Goal: Transaction & Acquisition: Purchase product/service

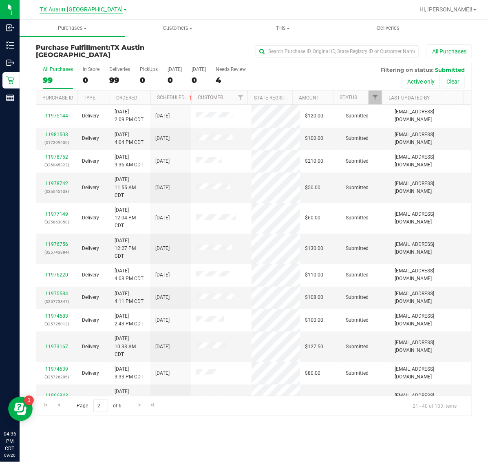
click at [88, 7] on span "TX Austin [GEOGRAPHIC_DATA]" at bounding box center [81, 9] width 83 height 7
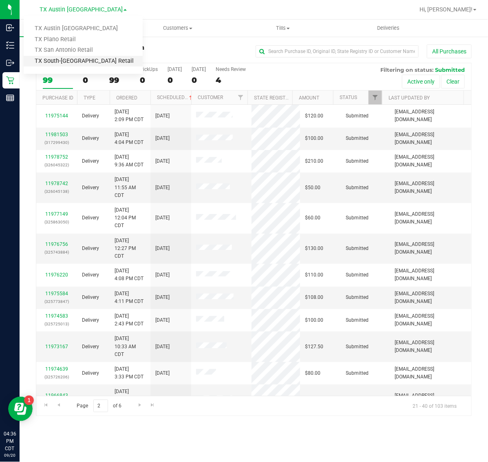
click at [85, 61] on link "TX South-[GEOGRAPHIC_DATA] Retail" at bounding box center [83, 61] width 119 height 11
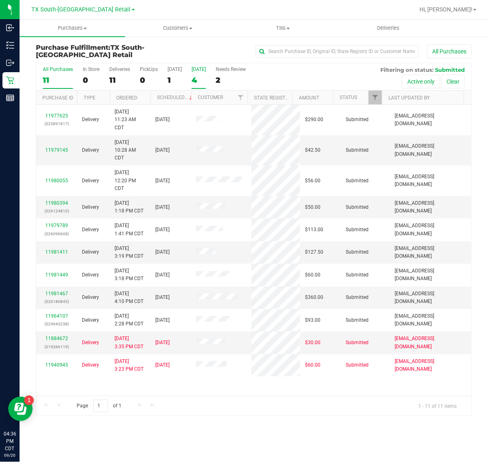
click at [205, 78] on div "4" at bounding box center [199, 79] width 14 height 9
click at [0, 0] on input "[DATE] 4" at bounding box center [0, 0] width 0 height 0
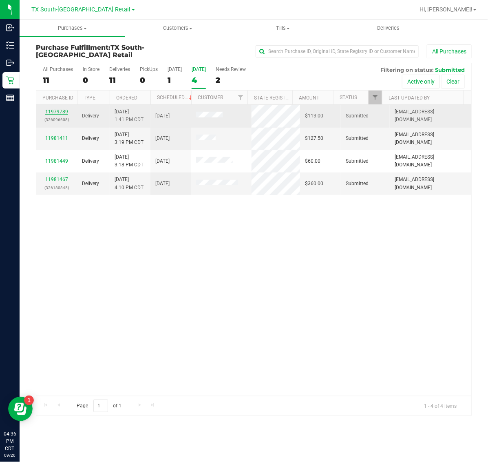
click at [52, 113] on link "11979789" at bounding box center [56, 112] width 23 height 6
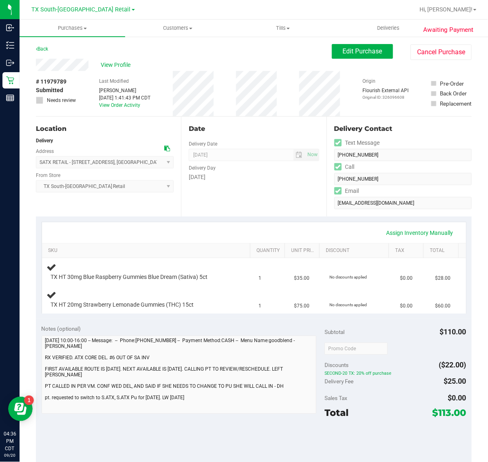
scroll to position [102, 0]
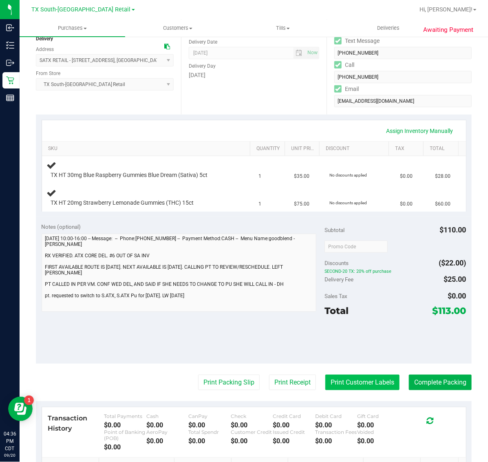
click at [349, 383] on button "Print Customer Labels" at bounding box center [362, 382] width 74 height 15
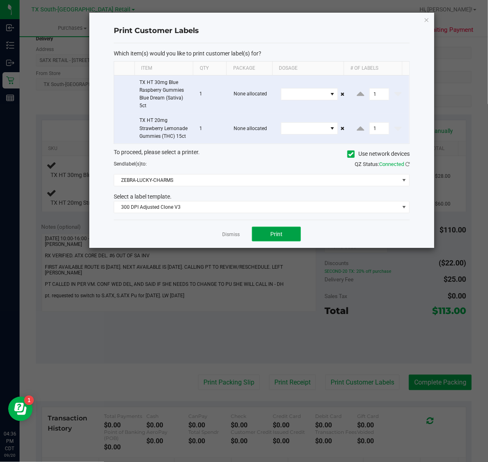
click at [274, 232] on span "Print" at bounding box center [276, 234] width 12 height 7
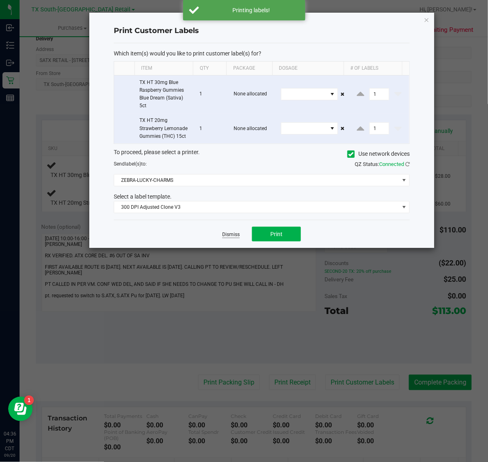
click at [237, 238] on link "Dismiss" at bounding box center [231, 234] width 18 height 7
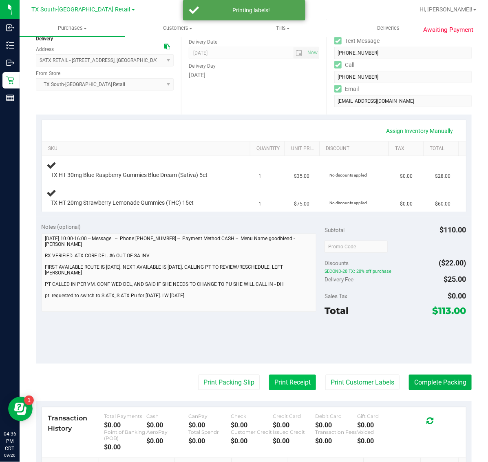
click at [282, 380] on button "Print Receipt" at bounding box center [292, 382] width 47 height 15
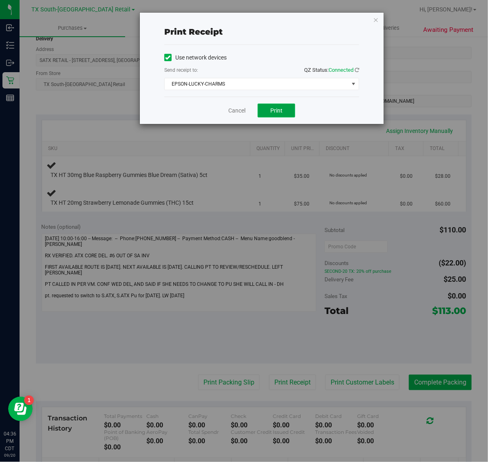
click at [280, 108] on span "Print" at bounding box center [276, 110] width 12 height 7
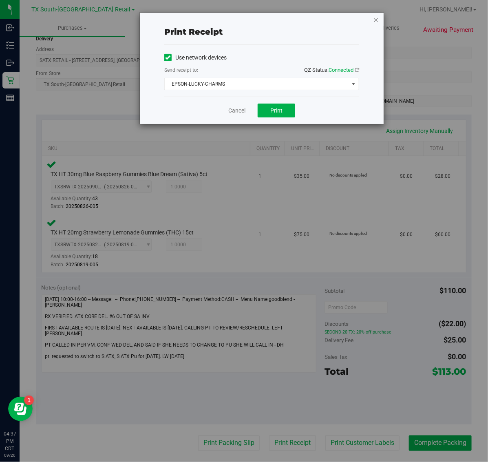
click at [374, 22] on icon "button" at bounding box center [376, 20] width 6 height 10
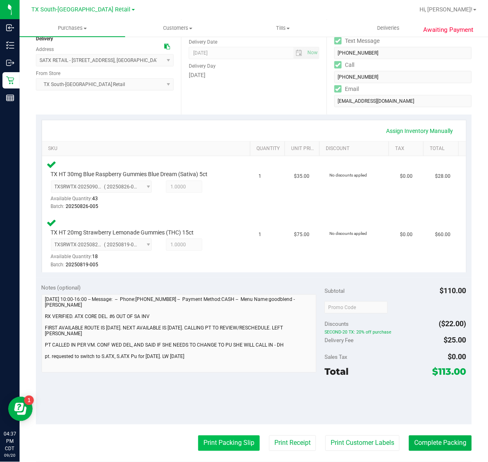
click at [224, 436] on button "Print Packing Slip" at bounding box center [229, 443] width 62 height 15
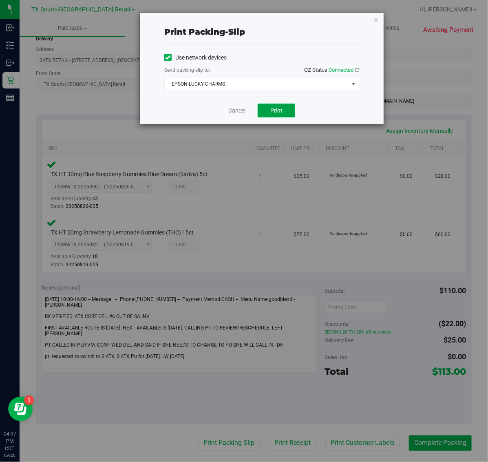
click at [273, 116] on button "Print" at bounding box center [277, 111] width 38 height 14
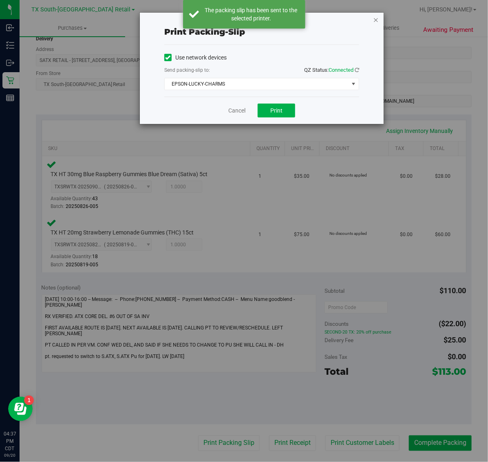
click at [375, 15] on icon "button" at bounding box center [376, 20] width 6 height 10
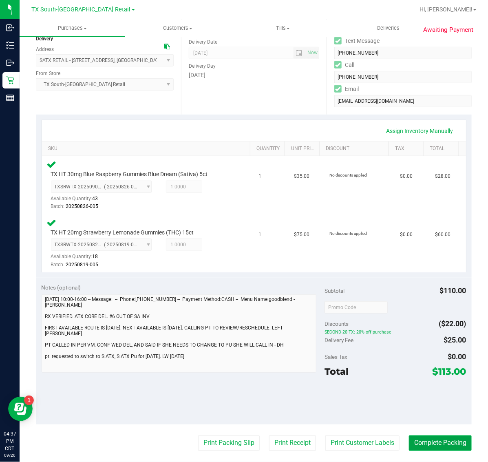
click at [438, 437] on button "Complete Packing" at bounding box center [440, 443] width 63 height 15
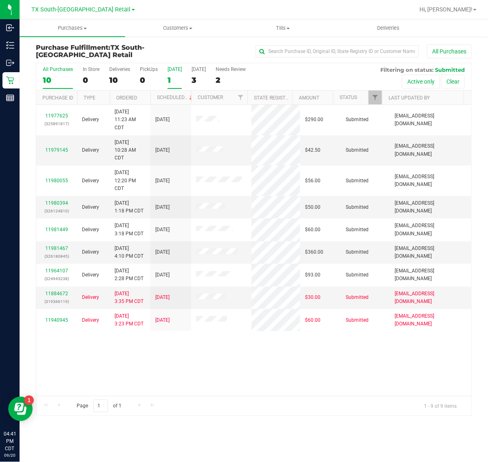
click at [177, 80] on div "1" at bounding box center [175, 79] width 14 height 9
click at [0, 0] on input "Today 1" at bounding box center [0, 0] width 0 height 0
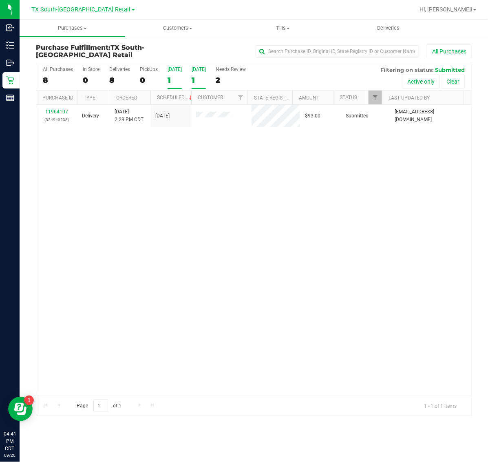
click at [193, 80] on div "1" at bounding box center [199, 79] width 14 height 9
click at [0, 0] on input "Tomorrow 1" at bounding box center [0, 0] width 0 height 0
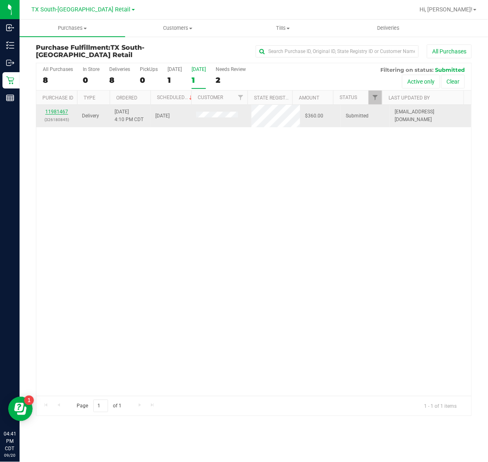
click at [56, 114] on link "11981467" at bounding box center [56, 112] width 23 height 6
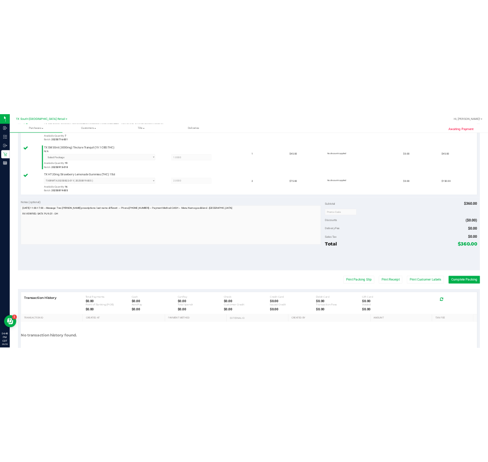
scroll to position [408, 0]
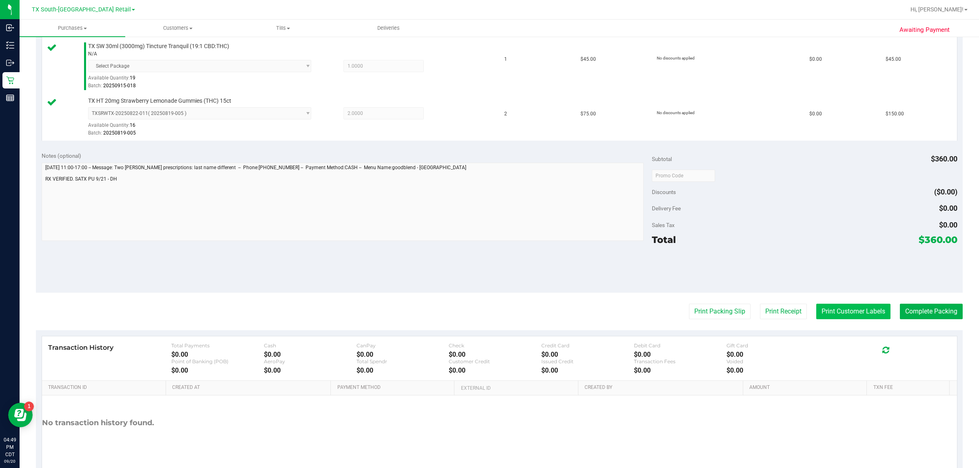
click at [488, 310] on button "Print Customer Labels" at bounding box center [853, 311] width 74 height 15
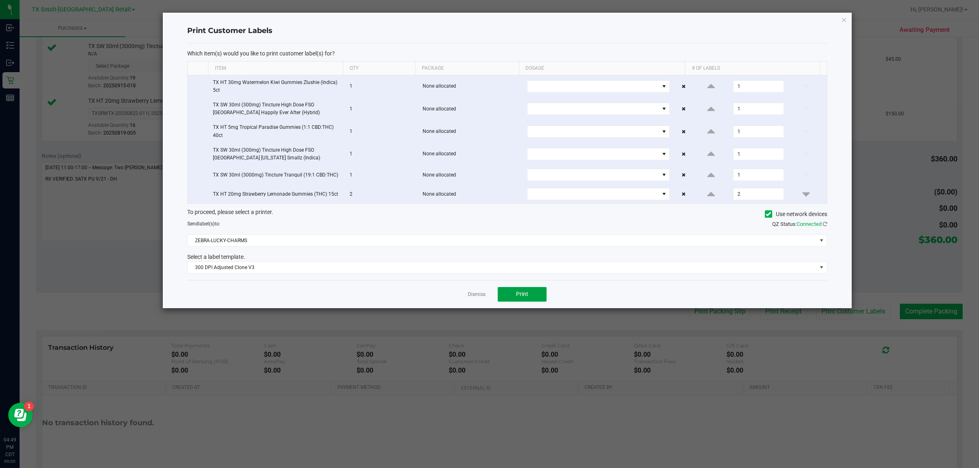
click at [488, 297] on span "Print" at bounding box center [522, 294] width 12 height 7
click at [488, 18] on icon "button" at bounding box center [844, 20] width 6 height 10
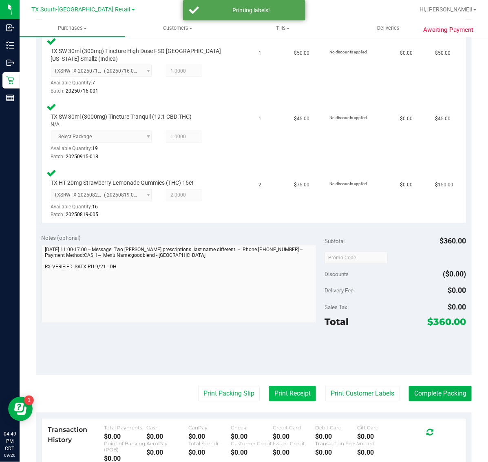
click at [284, 392] on button "Print Receipt" at bounding box center [292, 393] width 47 height 15
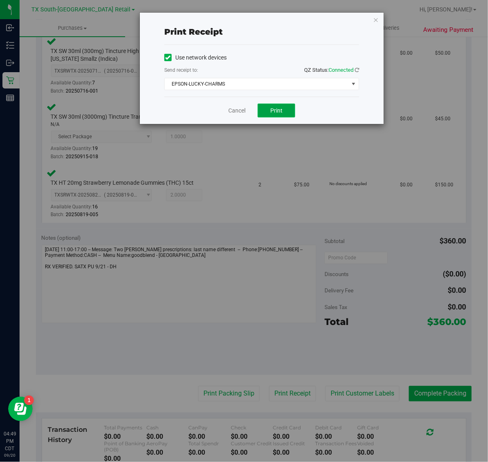
click at [282, 110] on span "Print" at bounding box center [276, 110] width 12 height 7
click at [376, 21] on icon "button" at bounding box center [376, 20] width 6 height 10
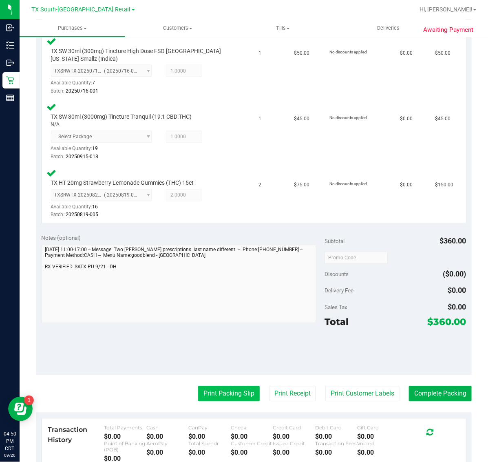
click at [223, 388] on button "Print Packing Slip" at bounding box center [229, 393] width 62 height 15
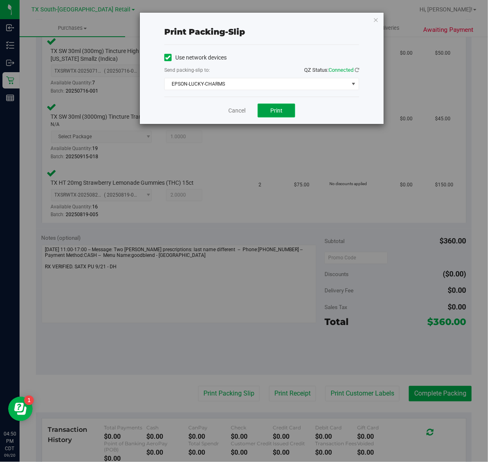
click at [280, 108] on span "Print" at bounding box center [276, 110] width 12 height 7
click at [373, 15] on icon "button" at bounding box center [376, 20] width 6 height 10
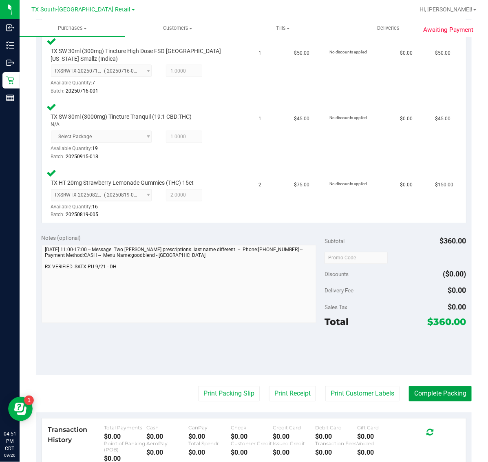
click at [443, 390] on button "Complete Packing" at bounding box center [440, 393] width 63 height 15
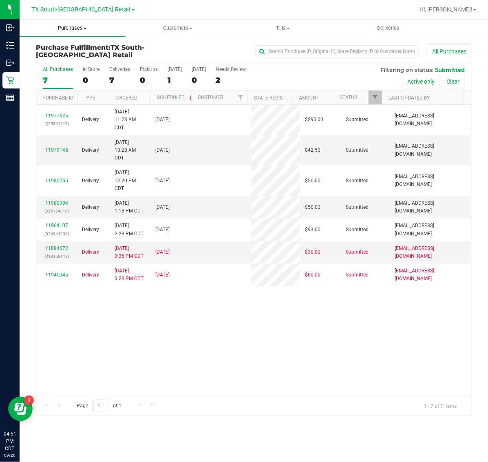
click at [72, 27] on span "Purchases" at bounding box center [73, 27] width 106 height 7
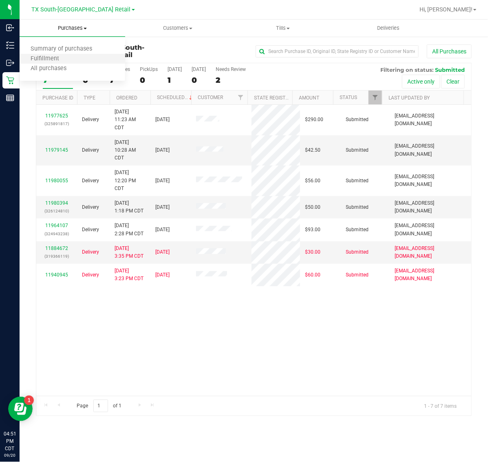
click at [74, 59] on li "Fulfillment" at bounding box center [73, 59] width 106 height 10
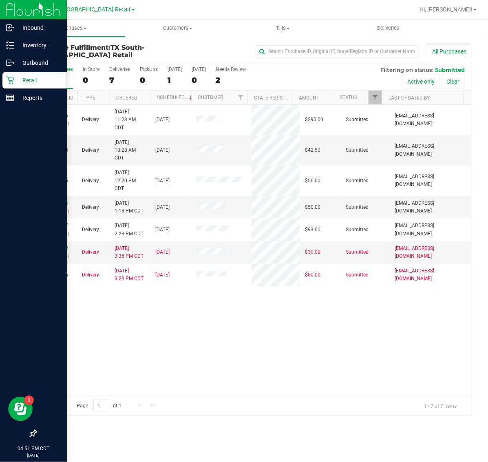
click at [25, 81] on p "Retail" at bounding box center [38, 80] width 49 height 10
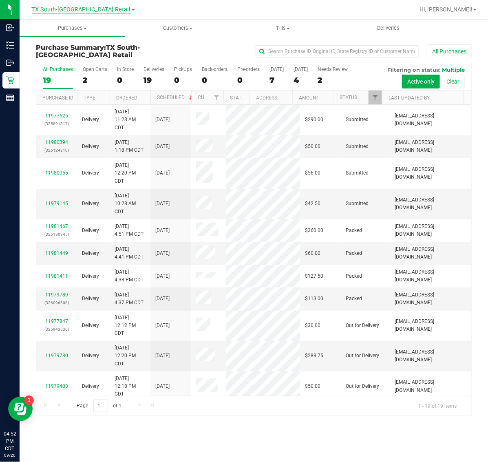
click at [74, 7] on span "TX South-[GEOGRAPHIC_DATA] Retail" at bounding box center [81, 9] width 99 height 7
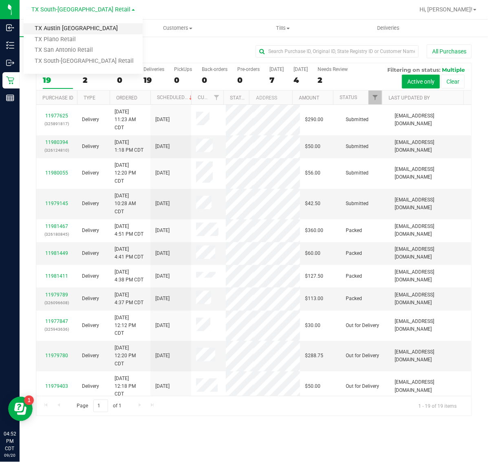
click at [73, 29] on link "TX Austin [GEOGRAPHIC_DATA]" at bounding box center [83, 28] width 119 height 11
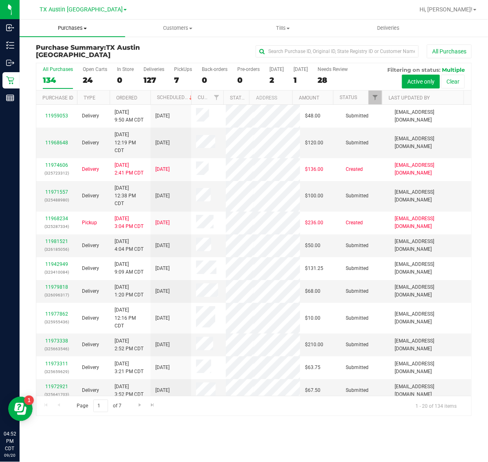
drag, startPoint x: 74, startPoint y: 24, endPoint x: 78, endPoint y: 26, distance: 4.6
click at [74, 25] on span "Purchases" at bounding box center [73, 27] width 106 height 7
click at [78, 58] on li "Fulfillment" at bounding box center [73, 59] width 106 height 10
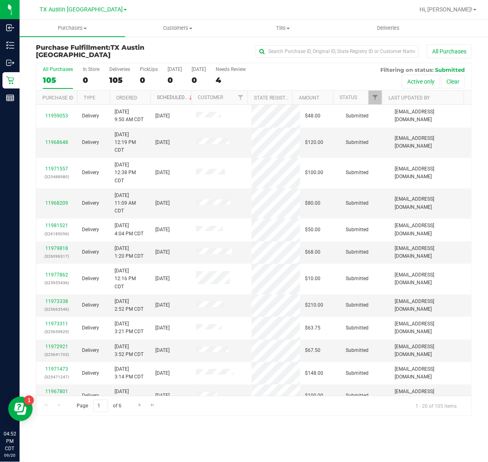
click at [168, 99] on link "Scheduled" at bounding box center [175, 98] width 37 height 6
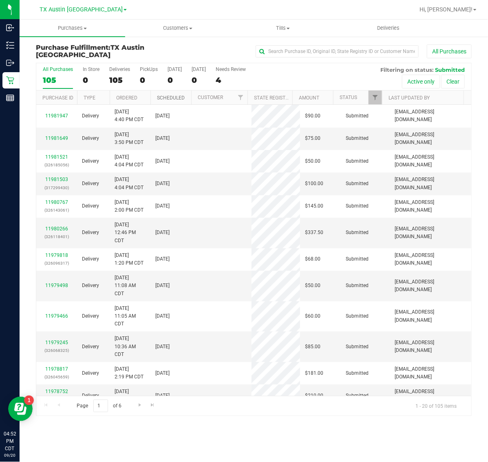
click at [168, 99] on link "Scheduled" at bounding box center [171, 98] width 28 height 6
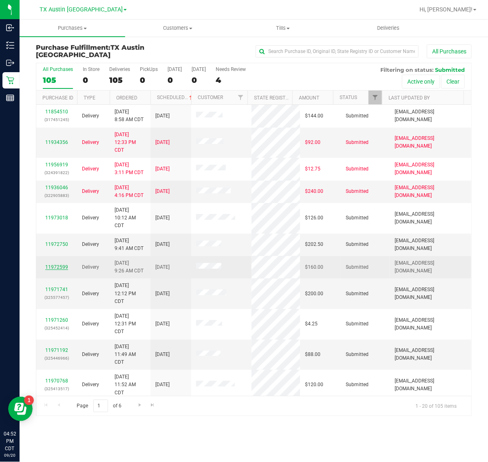
click at [54, 270] on link "11972599" at bounding box center [56, 267] width 23 height 6
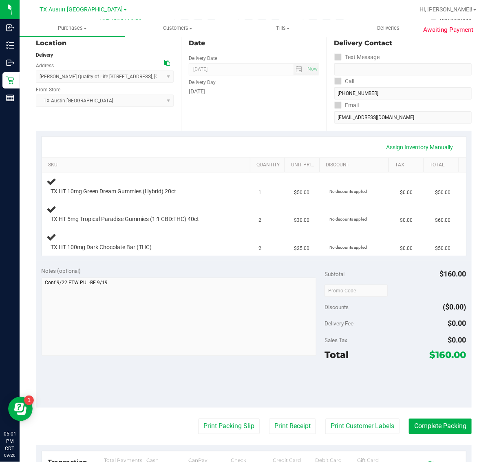
scroll to position [102, 0]
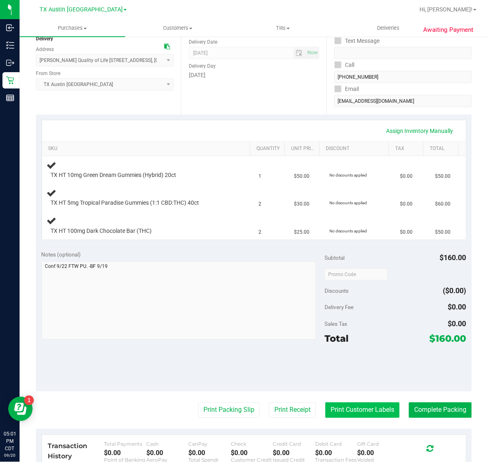
click at [355, 412] on button "Print Customer Labels" at bounding box center [362, 409] width 74 height 15
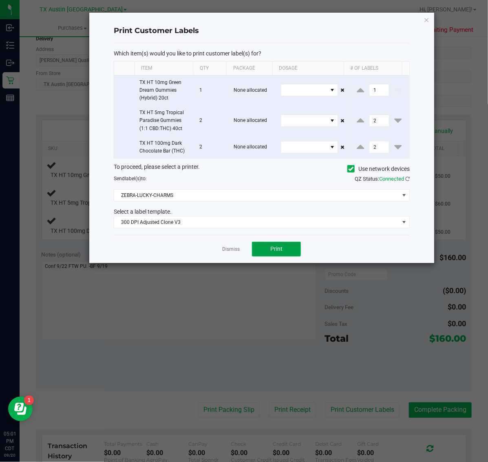
click at [270, 250] on span "Print" at bounding box center [276, 248] width 12 height 7
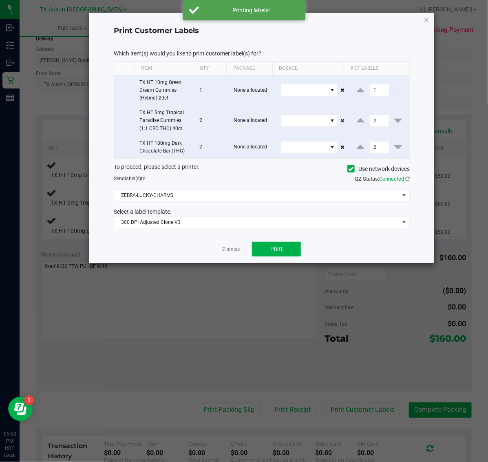
click at [427, 15] on icon "button" at bounding box center [427, 20] width 6 height 10
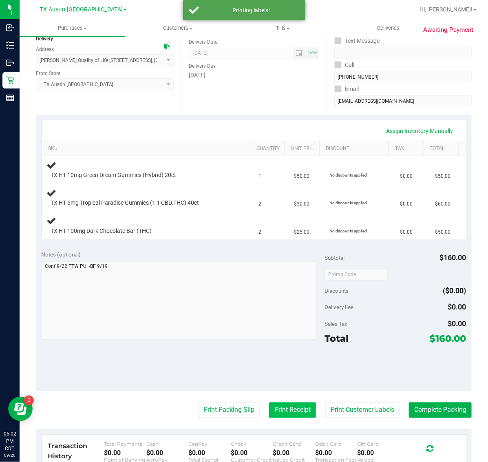
click at [281, 414] on button "Print Receipt" at bounding box center [292, 409] width 47 height 15
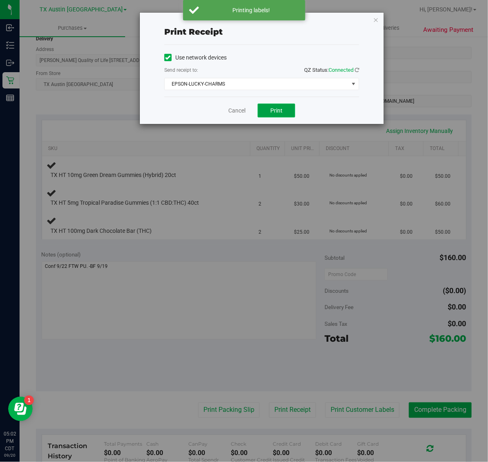
click at [272, 108] on span "Print" at bounding box center [276, 110] width 12 height 7
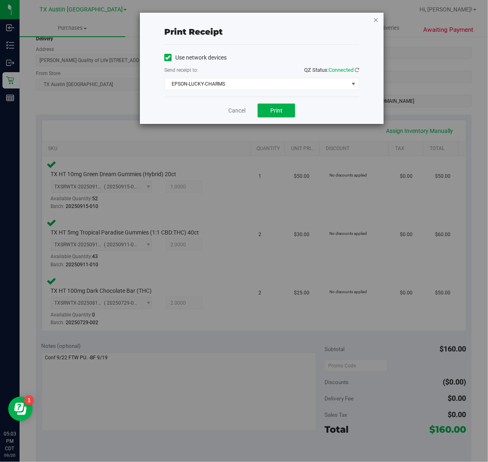
click at [376, 18] on icon "button" at bounding box center [376, 20] width 6 height 10
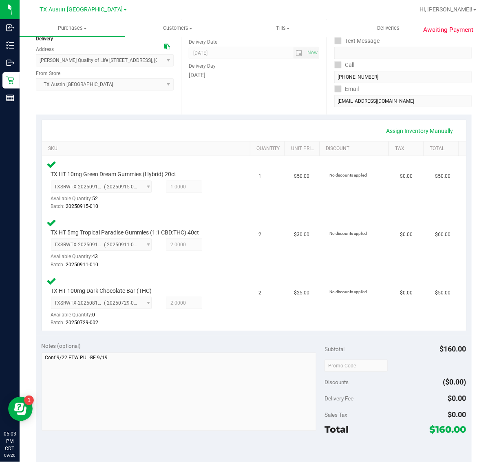
scroll to position [332, 0]
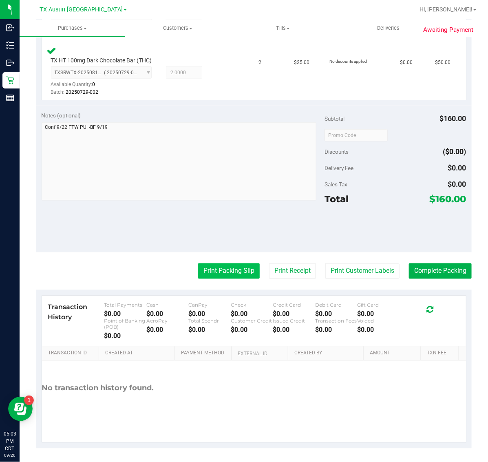
click at [221, 270] on button "Print Packing Slip" at bounding box center [229, 270] width 62 height 15
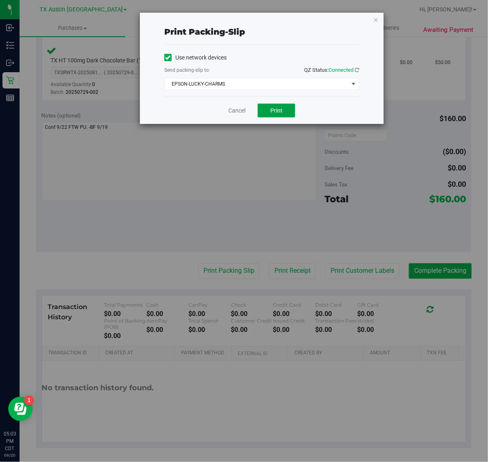
click at [282, 109] on span "Print" at bounding box center [276, 110] width 12 height 7
click at [372, 18] on div "Print packing-slip Use network devices Send packing-slip to: QZ Status: Connect…" at bounding box center [262, 68] width 244 height 111
click at [374, 17] on icon "button" at bounding box center [376, 20] width 6 height 10
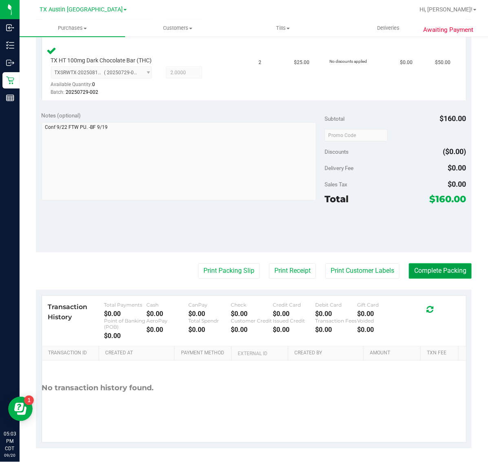
click at [426, 266] on button "Complete Packing" at bounding box center [440, 270] width 63 height 15
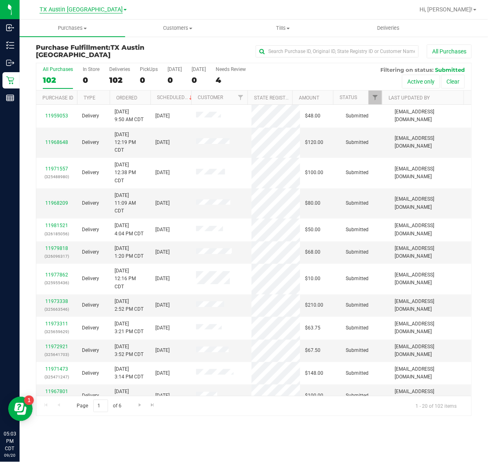
click at [77, 8] on span "TX Austin [GEOGRAPHIC_DATA]" at bounding box center [81, 9] width 83 height 7
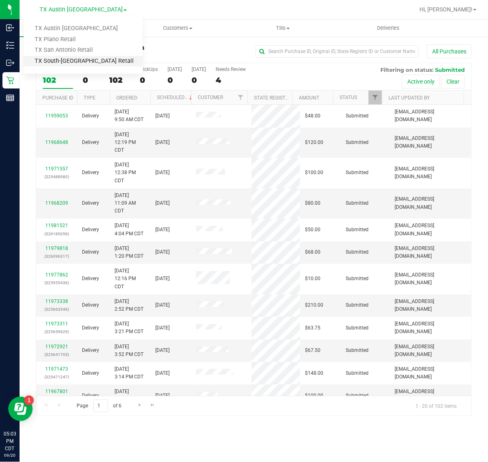
click at [77, 60] on link "TX South-[GEOGRAPHIC_DATA] Retail" at bounding box center [83, 61] width 119 height 11
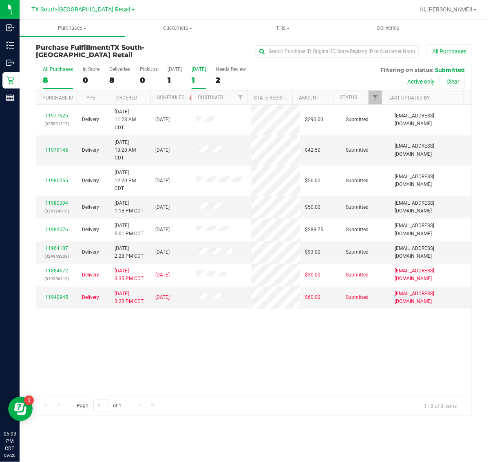
click at [199, 71] on div "[DATE]" at bounding box center [199, 69] width 14 height 6
click at [0, 0] on input "Tomorrow 1" at bounding box center [0, 0] width 0 height 0
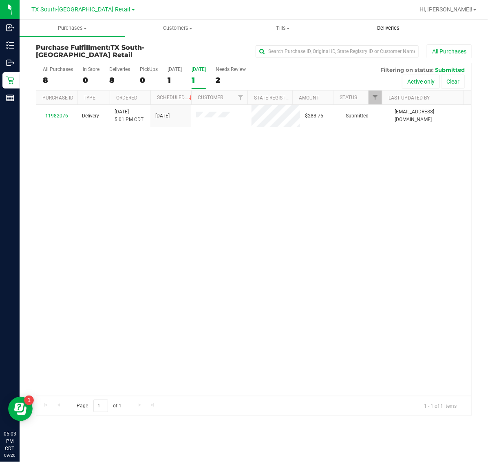
click at [389, 29] on span "Deliveries" at bounding box center [388, 27] width 44 height 7
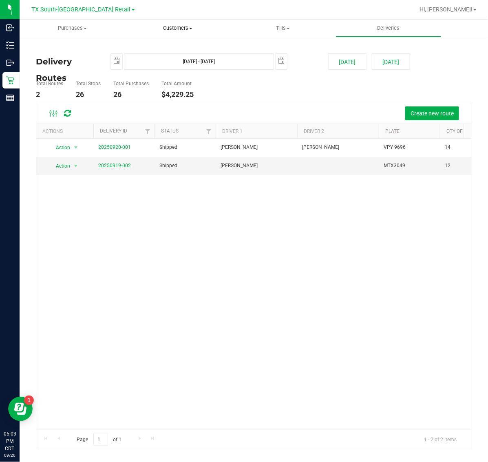
click at [171, 35] on uib-tab-heading "Customers All customers Add a new customer All physicians" at bounding box center [178, 28] width 105 height 16
click at [170, 47] on span "All customers" at bounding box center [154, 49] width 59 height 7
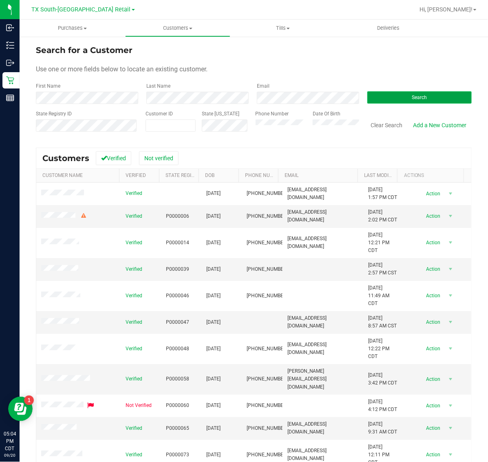
click at [420, 97] on span "Search" at bounding box center [419, 98] width 15 height 6
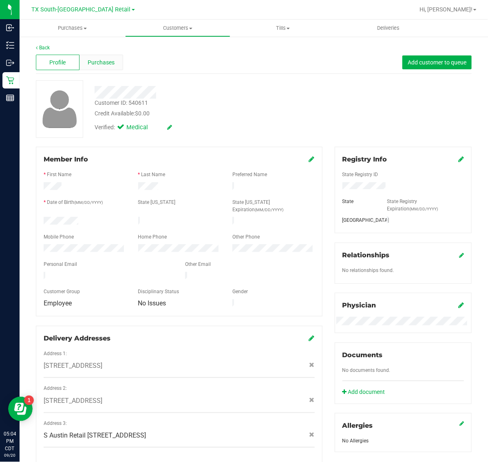
click at [104, 59] on span "Purchases" at bounding box center [101, 62] width 27 height 9
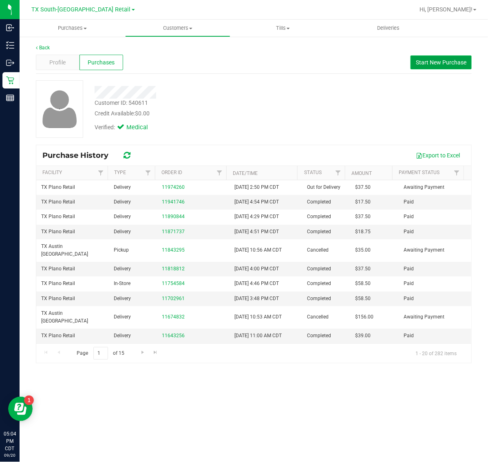
click at [445, 56] on button "Start New Purchase" at bounding box center [441, 62] width 61 height 14
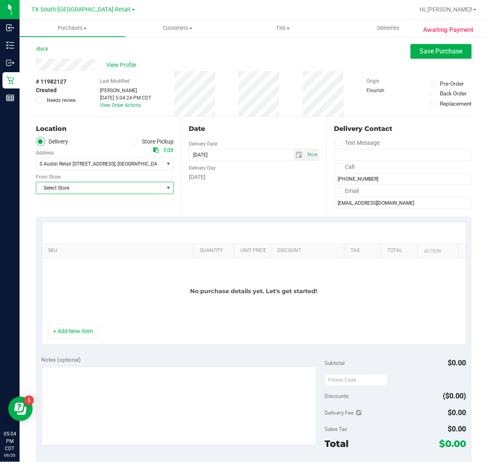
click at [123, 188] on span "Select Store" at bounding box center [99, 187] width 127 height 11
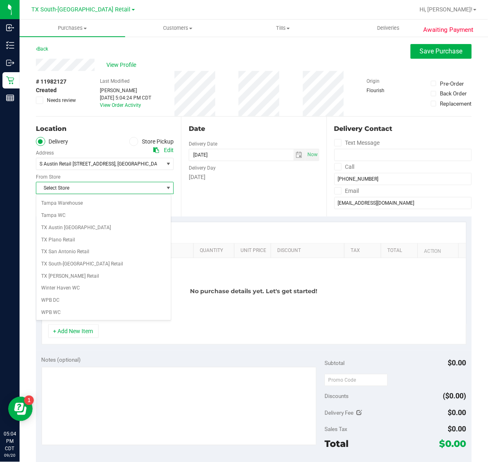
scroll to position [604, 0]
click at [98, 265] on li "TX South-[GEOGRAPHIC_DATA] Retail" at bounding box center [103, 264] width 135 height 12
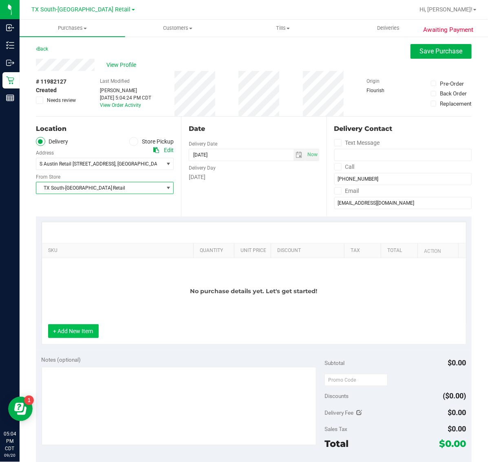
click at [88, 332] on button "+ Add New Item" at bounding box center [73, 331] width 51 height 14
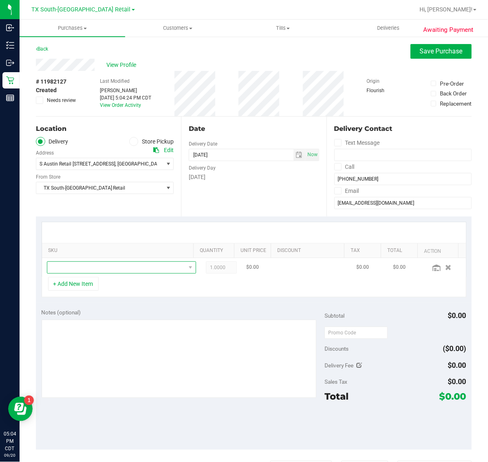
click at [135, 268] on span "NO DATA FOUND" at bounding box center [116, 267] width 138 height 11
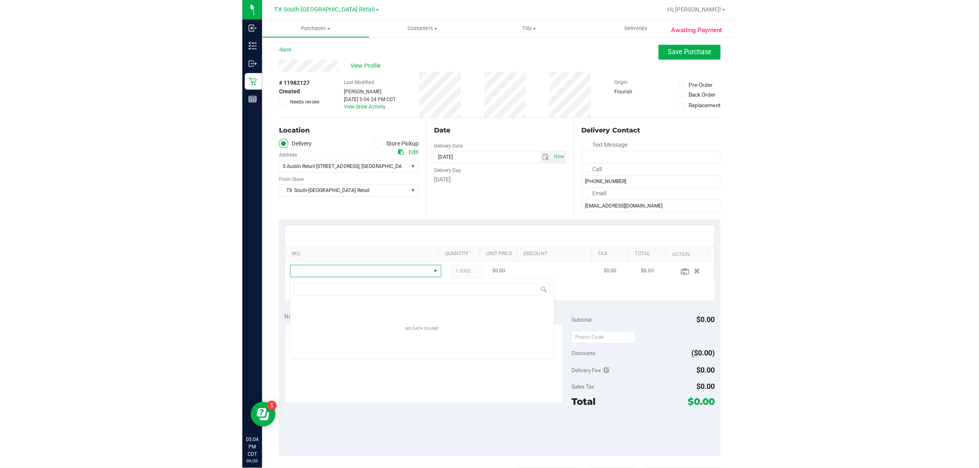
scroll to position [13, 134]
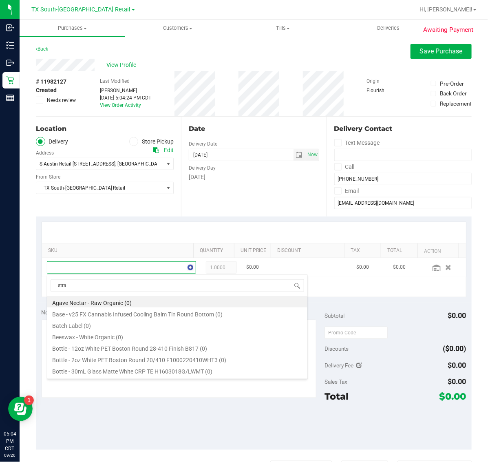
type input "straw"
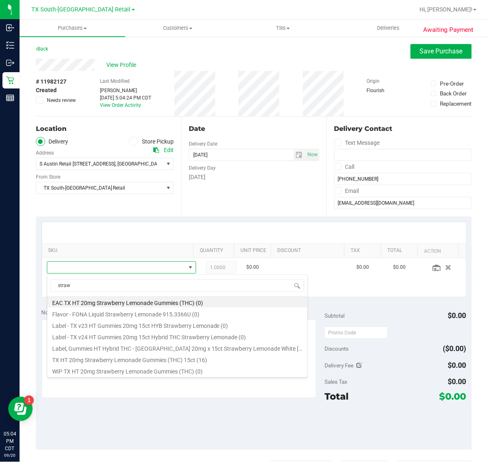
scroll to position [13, 350]
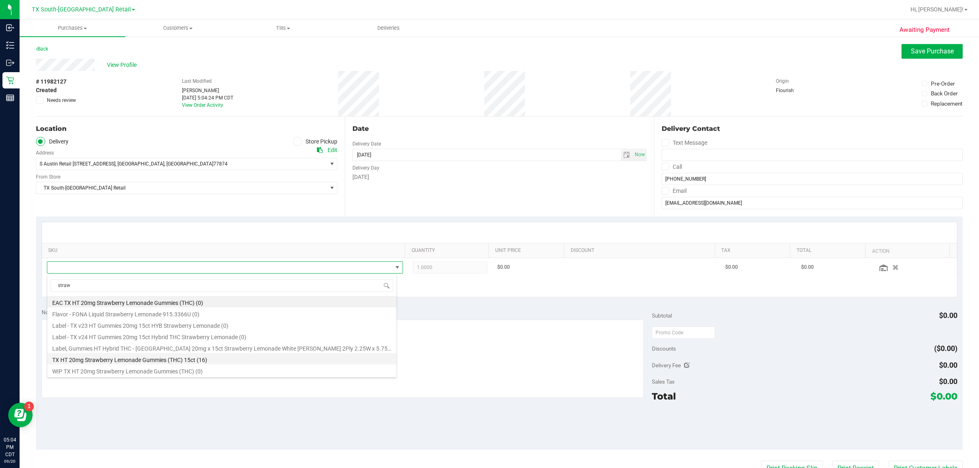
click at [290, 361] on li "TX HT 20mg Strawberry Lemonade Gummies (THC) 15ct (16)" at bounding box center [221, 358] width 349 height 11
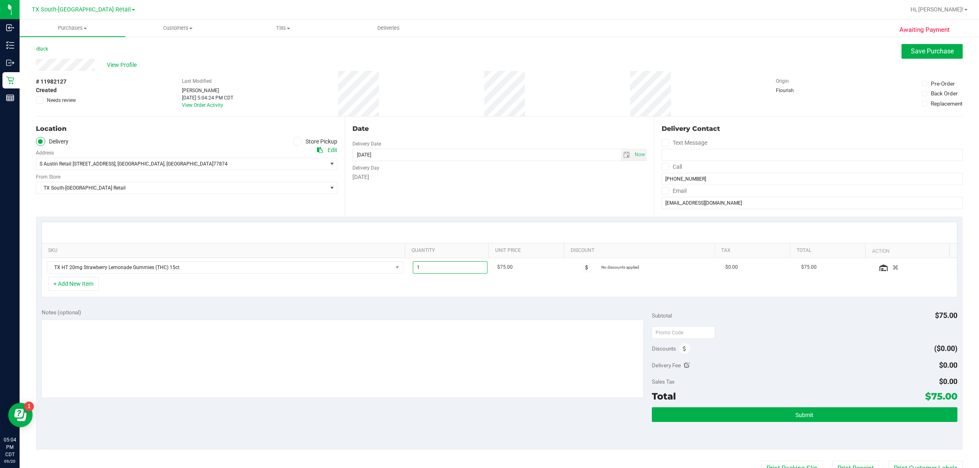
click at [437, 265] on span "1.00 1" at bounding box center [450, 267] width 75 height 12
type input "2"
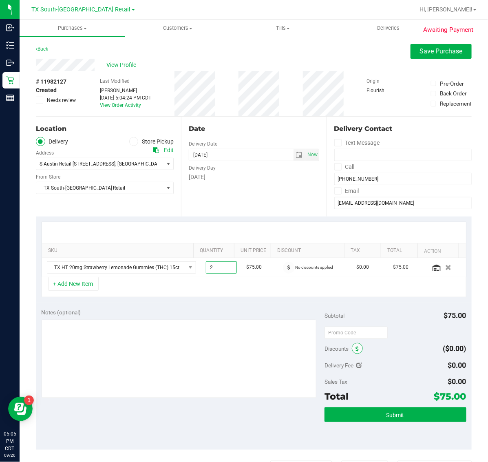
type input "2.00"
click at [356, 350] on icon at bounding box center [357, 349] width 3 height 6
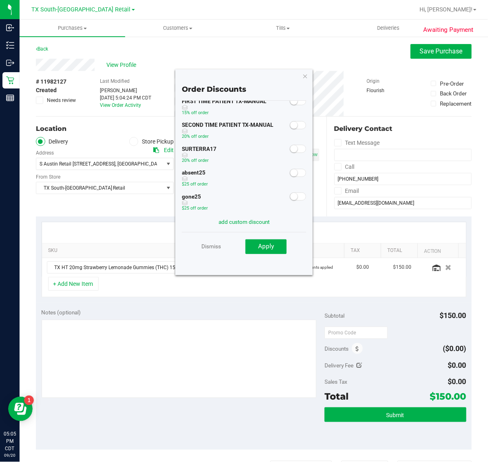
scroll to position [73, 0]
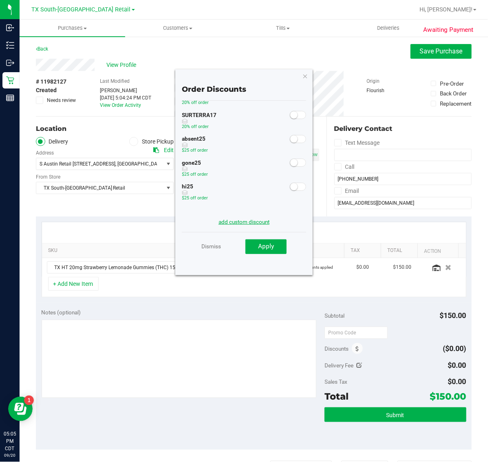
click at [249, 219] on link "add custom discount" at bounding box center [244, 222] width 51 height 7
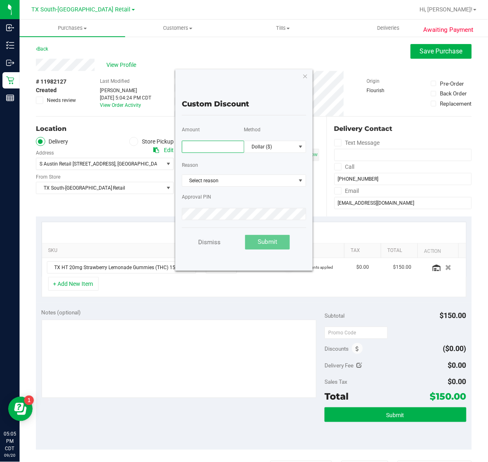
click at [234, 149] on input "text" at bounding box center [213, 147] width 62 height 12
type input "75.00"
click at [269, 148] on span "Dollar ($)" at bounding box center [270, 146] width 51 height 11
click at [272, 170] on li "Percentage (%)" at bounding box center [276, 175] width 62 height 14
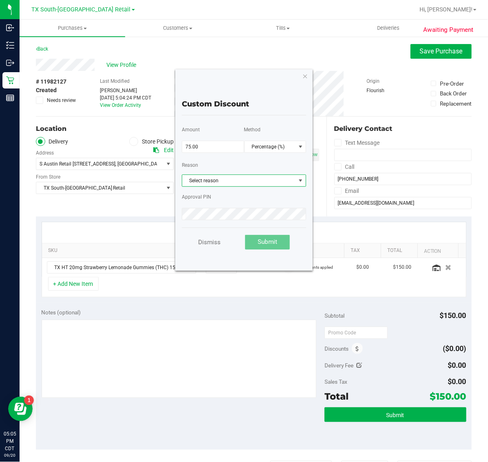
click at [262, 180] on span "Select reason" at bounding box center [239, 180] width 114 height 11
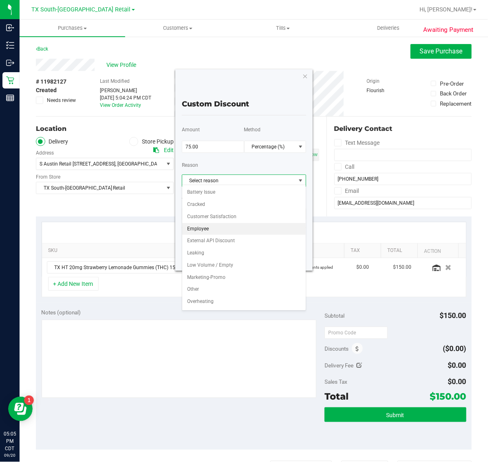
click at [239, 232] on li "Employee" at bounding box center [244, 229] width 124 height 12
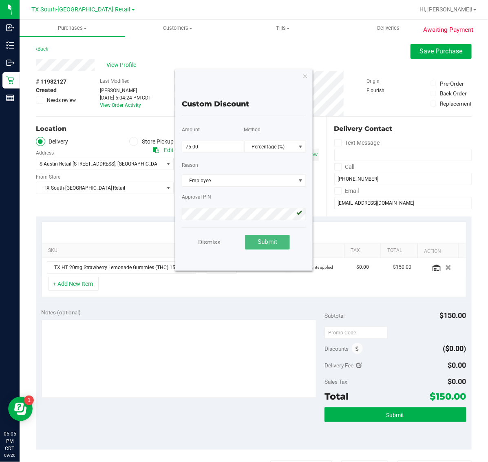
click at [276, 245] on button "Submit" at bounding box center [267, 242] width 45 height 15
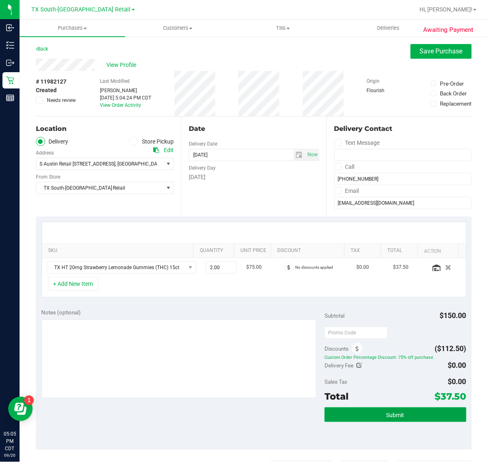
click at [409, 415] on button "Submit" at bounding box center [396, 414] width 142 height 15
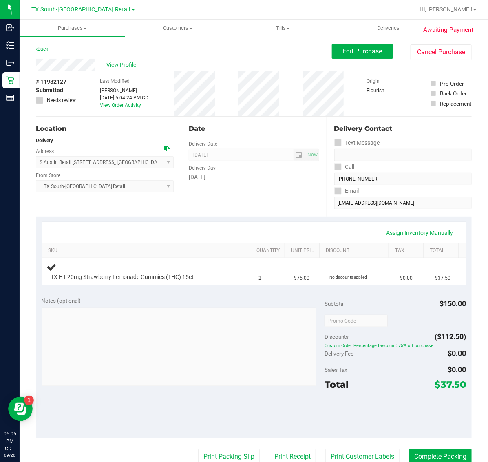
scroll to position [51, 0]
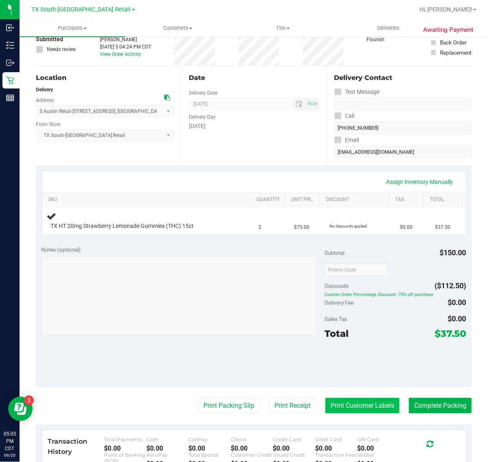
click at [362, 406] on button "Print Customer Labels" at bounding box center [362, 405] width 74 height 15
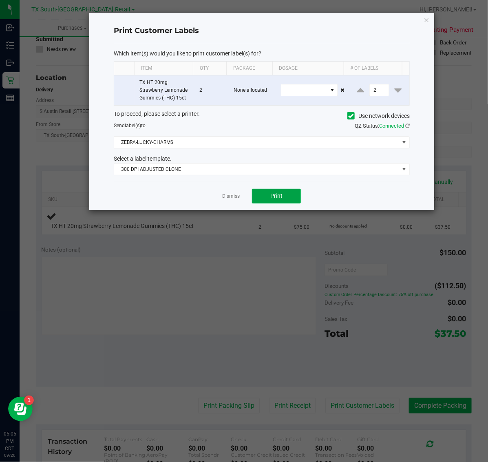
click at [282, 202] on button "Print" at bounding box center [276, 196] width 49 height 15
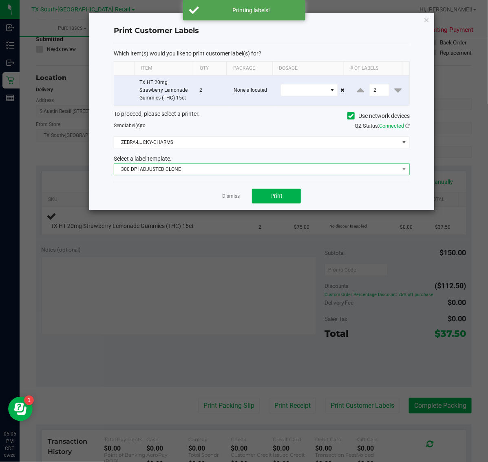
click at [217, 172] on span "300 DPI ADJUSTED CLONE" at bounding box center [256, 169] width 285 height 11
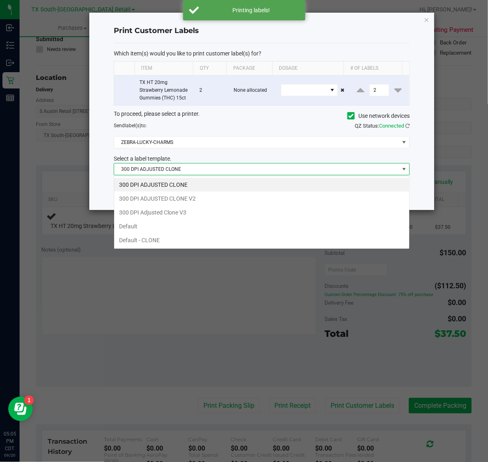
scroll to position [13, 296]
click at [223, 211] on li "300 DPI Adjusted Clone V3" at bounding box center [261, 213] width 295 height 14
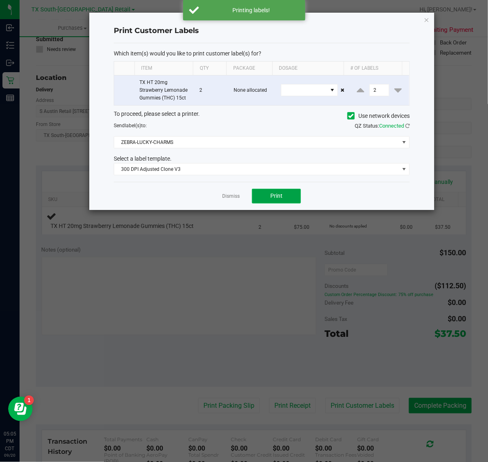
click at [274, 201] on button "Print" at bounding box center [276, 196] width 49 height 15
click at [429, 20] on icon "button" at bounding box center [427, 20] width 6 height 10
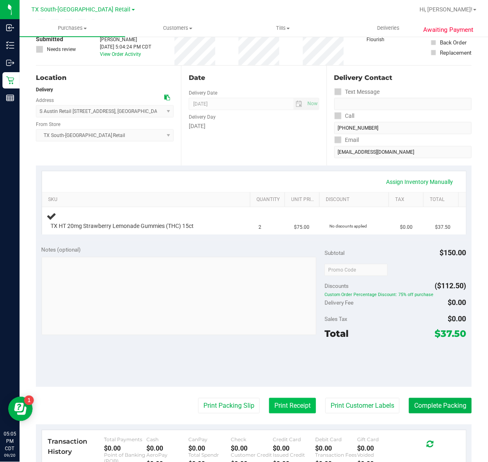
click at [276, 400] on button "Print Receipt" at bounding box center [292, 405] width 47 height 15
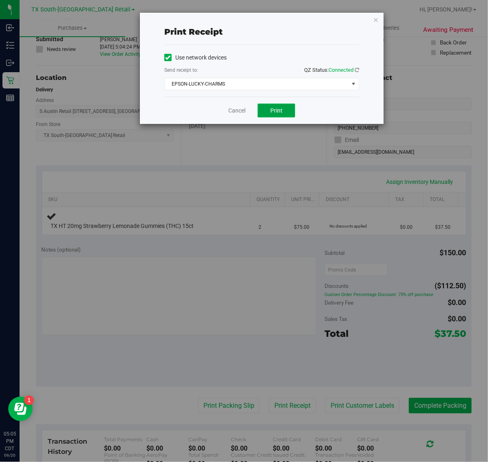
click at [263, 114] on button "Print" at bounding box center [277, 111] width 38 height 14
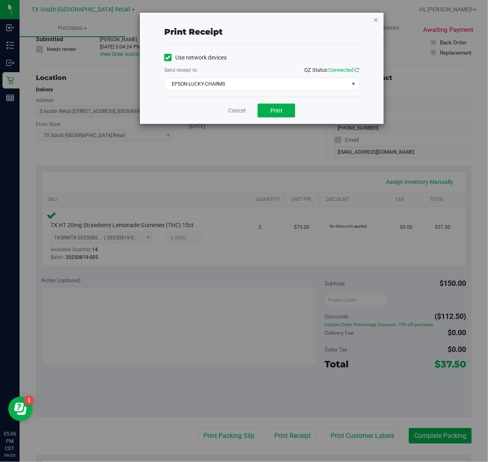
click at [376, 19] on icon "button" at bounding box center [376, 20] width 6 height 10
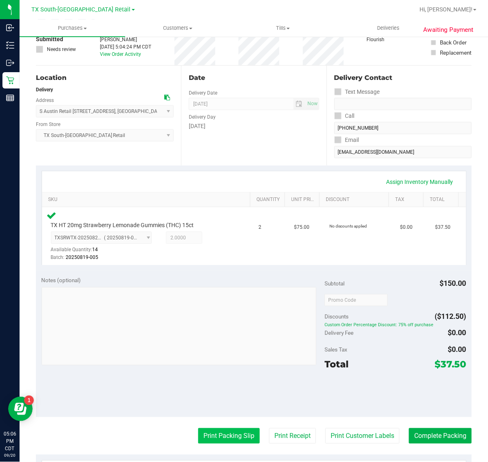
click at [217, 429] on button "Print Packing Slip" at bounding box center [229, 435] width 62 height 15
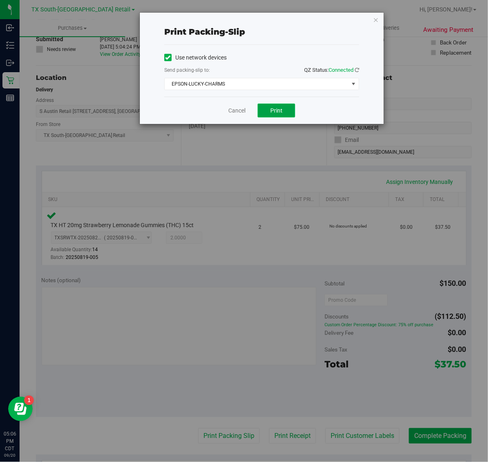
click at [280, 107] on span "Print" at bounding box center [276, 110] width 12 height 7
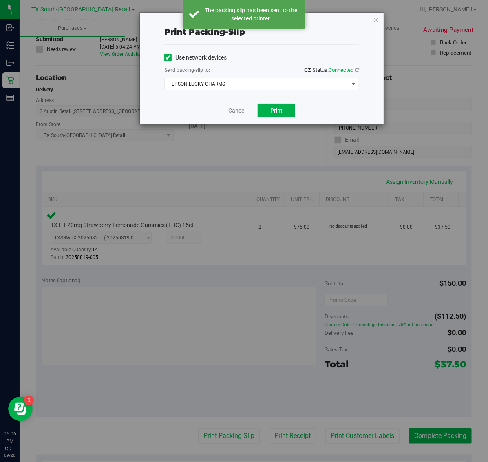
click at [378, 18] on icon "button" at bounding box center [376, 20] width 6 height 10
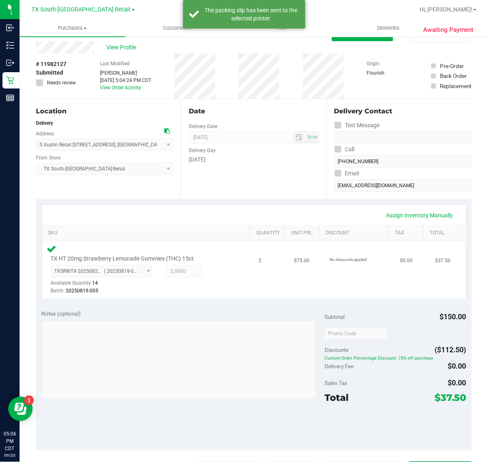
scroll to position [0, 0]
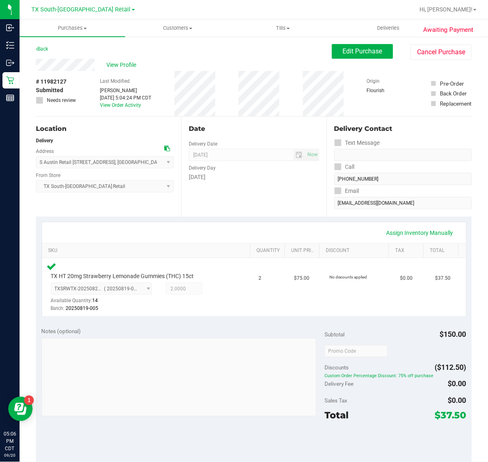
click at [53, 81] on span "# 11982127" at bounding box center [51, 81] width 31 height 9
copy span "11982127"
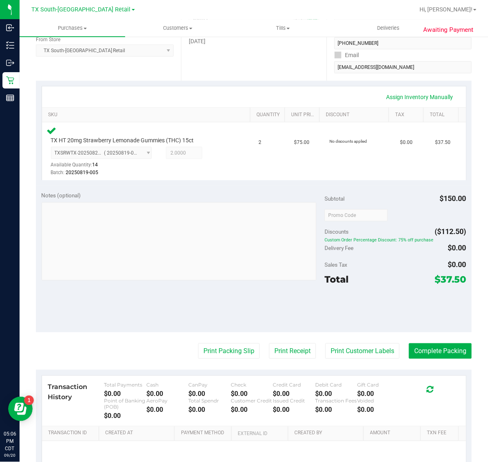
scroll to position [153, 0]
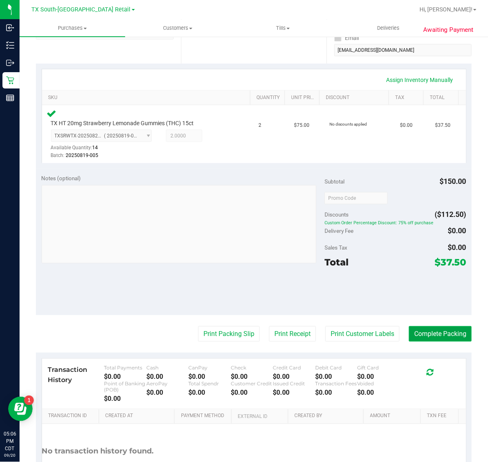
click at [432, 337] on button "Complete Packing" at bounding box center [440, 333] width 63 height 15
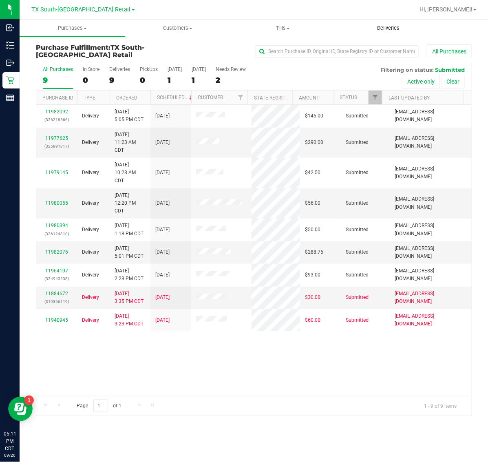
click at [385, 23] on uib-tab-heading "Deliveries" at bounding box center [388, 28] width 105 height 16
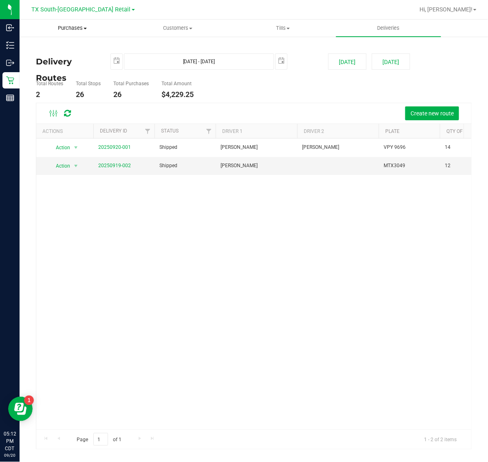
click at [74, 31] on span "Purchases" at bounding box center [72, 27] width 105 height 7
click at [74, 58] on li "Fulfillment" at bounding box center [73, 59] width 106 height 10
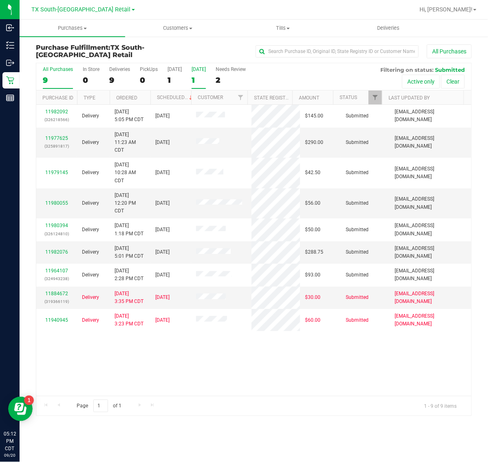
click at [198, 75] on label "Tomorrow 1" at bounding box center [199, 77] width 14 height 22
click at [0, 0] on input "Tomorrow 1" at bounding box center [0, 0] width 0 height 0
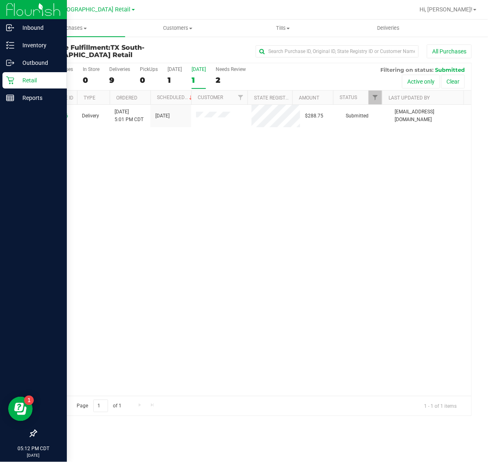
click at [14, 80] on p "Retail" at bounding box center [38, 80] width 49 height 10
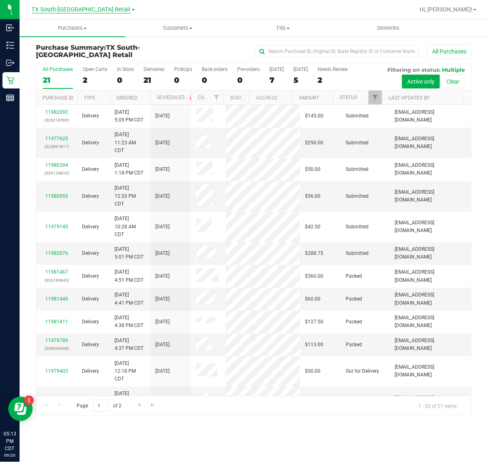
click at [63, 9] on span "TX South-[GEOGRAPHIC_DATA] Retail" at bounding box center [81, 9] width 99 height 7
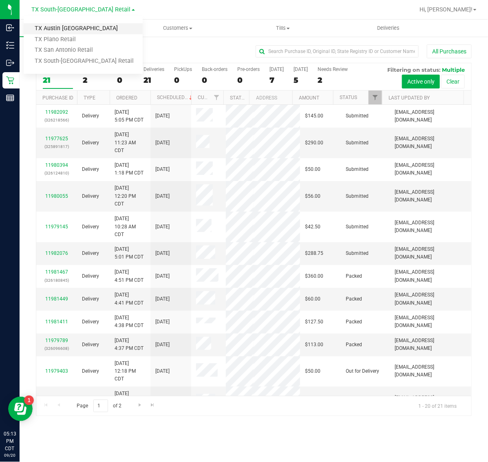
click at [70, 26] on link "TX Austin [GEOGRAPHIC_DATA]" at bounding box center [83, 28] width 119 height 11
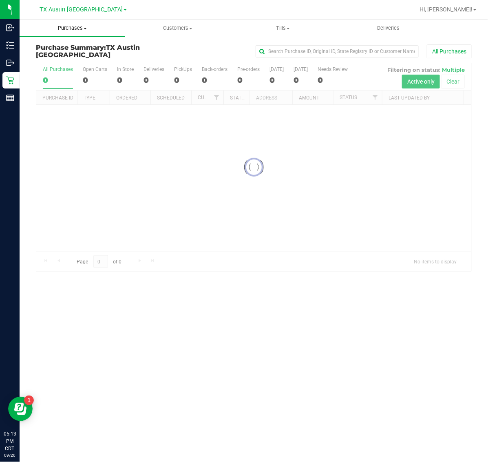
click at [69, 31] on span "Purchases" at bounding box center [73, 27] width 106 height 7
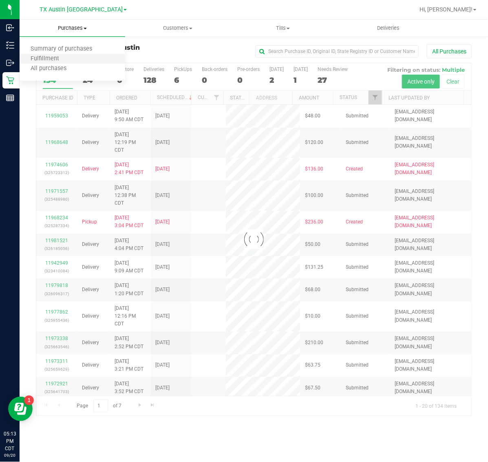
click at [70, 59] on li "Fulfillment" at bounding box center [73, 59] width 106 height 10
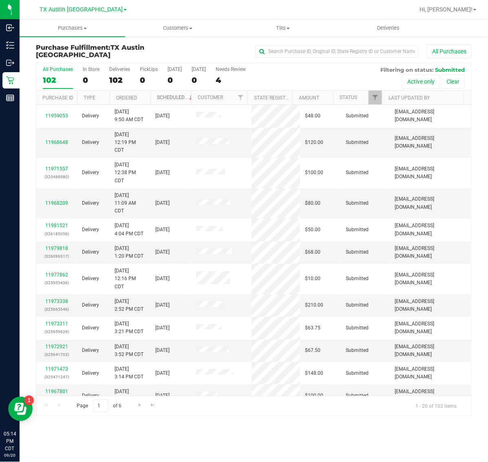
click at [175, 98] on link "Scheduled" at bounding box center [175, 98] width 37 height 6
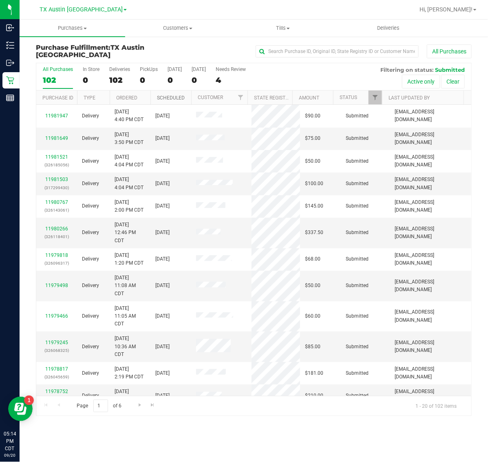
click at [175, 98] on link "Scheduled" at bounding box center [171, 98] width 28 height 6
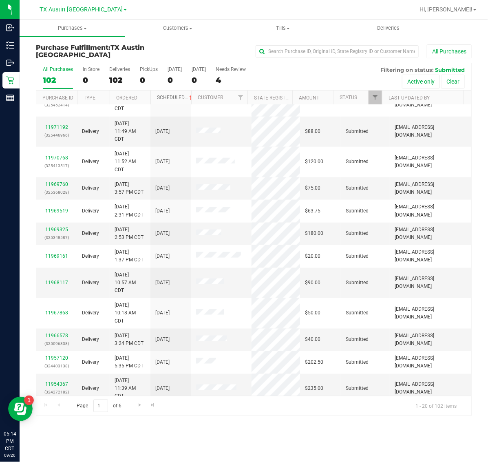
scroll to position [232, 0]
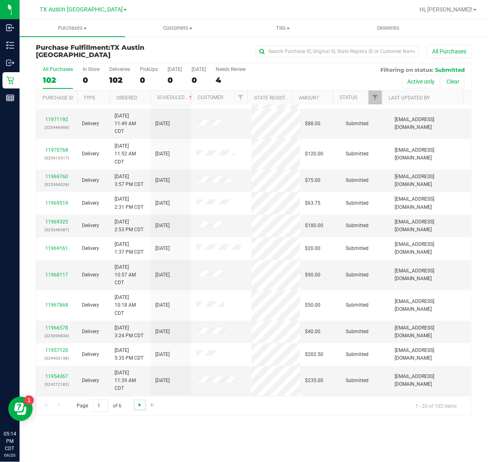
click at [139, 402] on span "Go to the next page" at bounding box center [140, 405] width 7 height 7
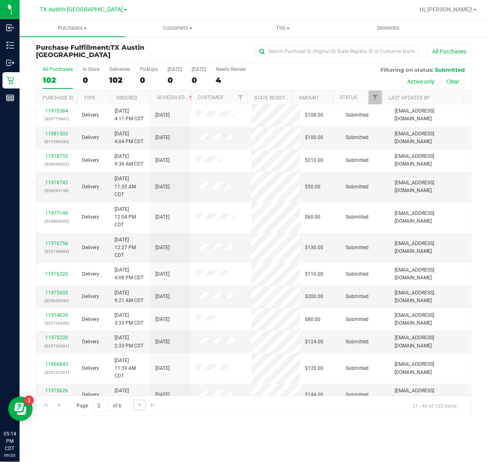
scroll to position [0, 0]
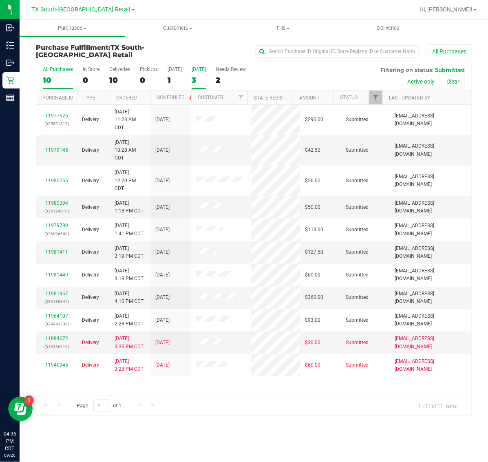
click at [194, 78] on div "3" at bounding box center [199, 79] width 14 height 9
click at [0, 0] on input "[DATE] 3" at bounding box center [0, 0] width 0 height 0
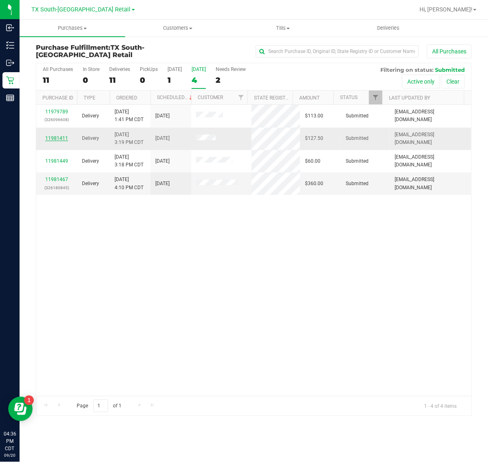
click at [62, 141] on link "11981411" at bounding box center [56, 138] width 23 height 6
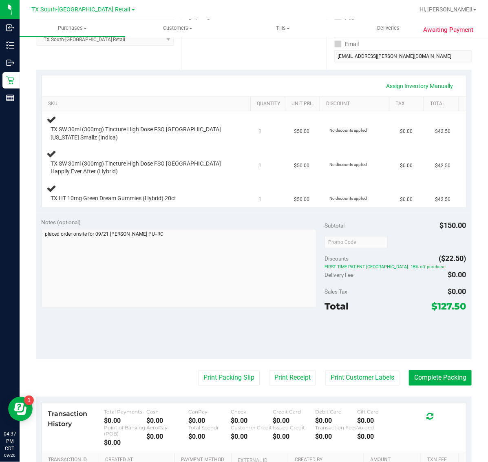
scroll to position [153, 0]
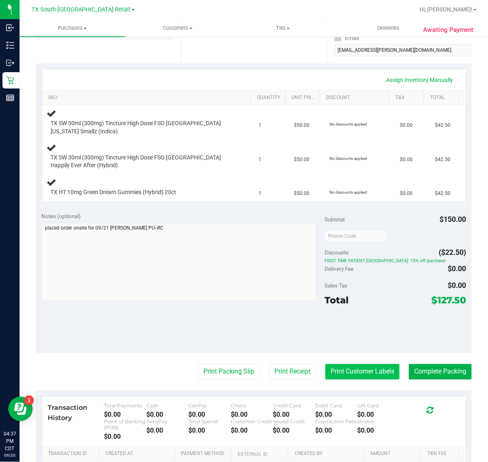
click at [347, 367] on button "Print Customer Labels" at bounding box center [362, 371] width 74 height 15
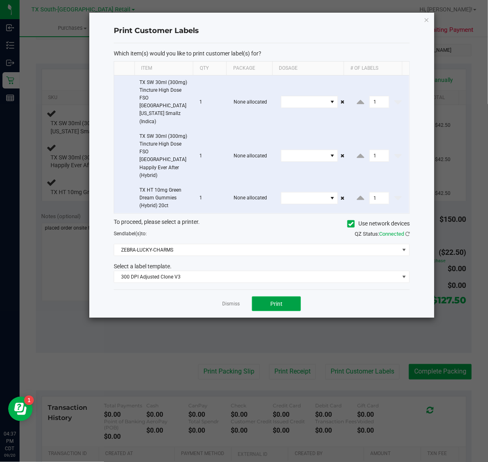
click at [281, 301] on span "Print" at bounding box center [276, 304] width 12 height 7
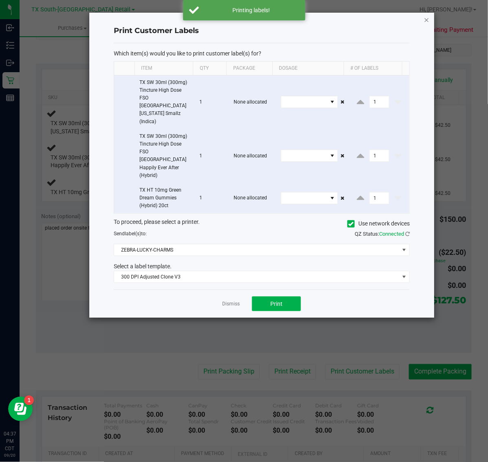
click at [425, 16] on icon "button" at bounding box center [427, 20] width 6 height 10
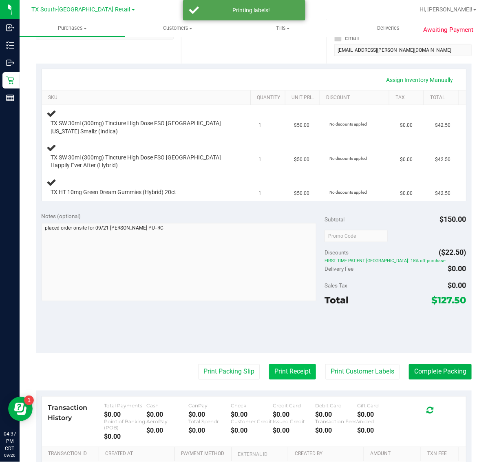
click at [274, 372] on button "Print Receipt" at bounding box center [292, 371] width 47 height 15
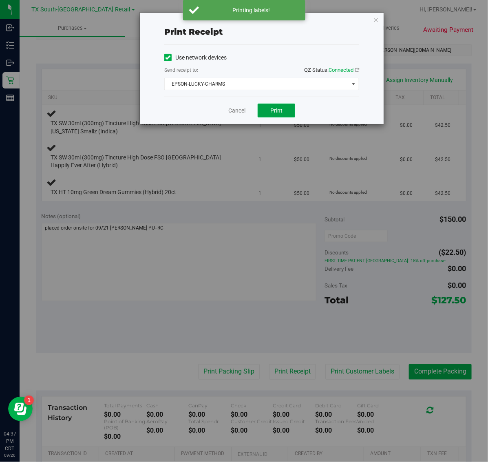
click at [276, 108] on span "Print" at bounding box center [276, 110] width 12 height 7
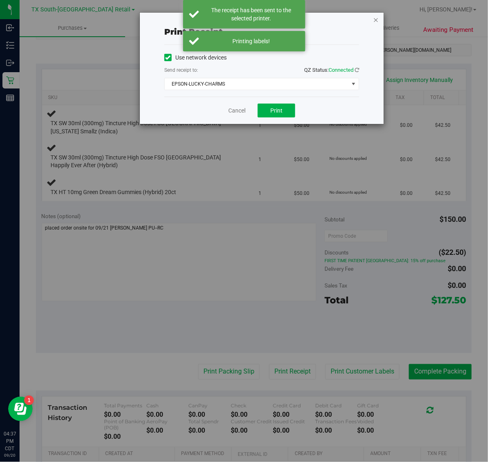
click at [378, 15] on icon "button" at bounding box center [376, 20] width 6 height 10
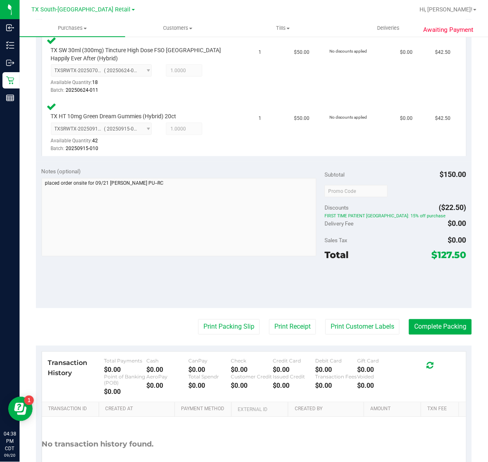
scroll to position [348, 0]
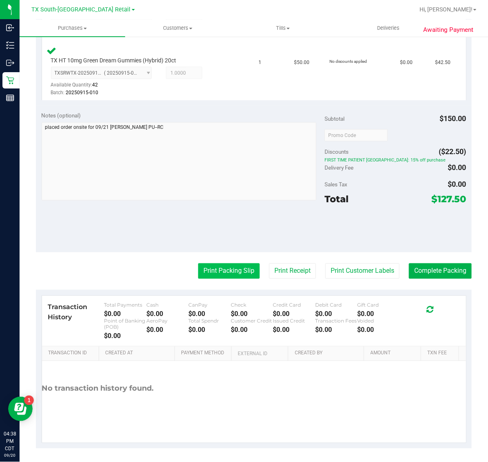
click at [231, 269] on button "Print Packing Slip" at bounding box center [229, 270] width 62 height 15
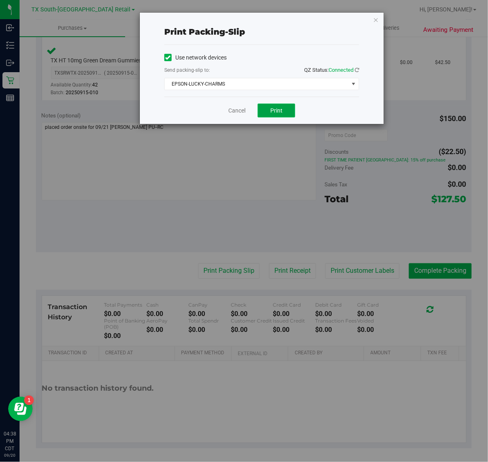
click at [285, 106] on button "Print" at bounding box center [277, 111] width 38 height 14
click at [373, 22] on icon "button" at bounding box center [376, 20] width 6 height 10
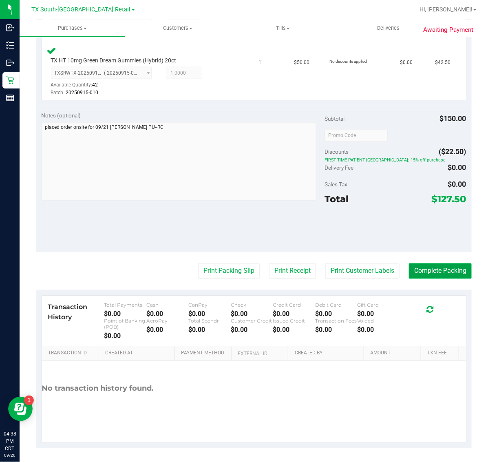
click at [443, 267] on button "Complete Packing" at bounding box center [440, 270] width 63 height 15
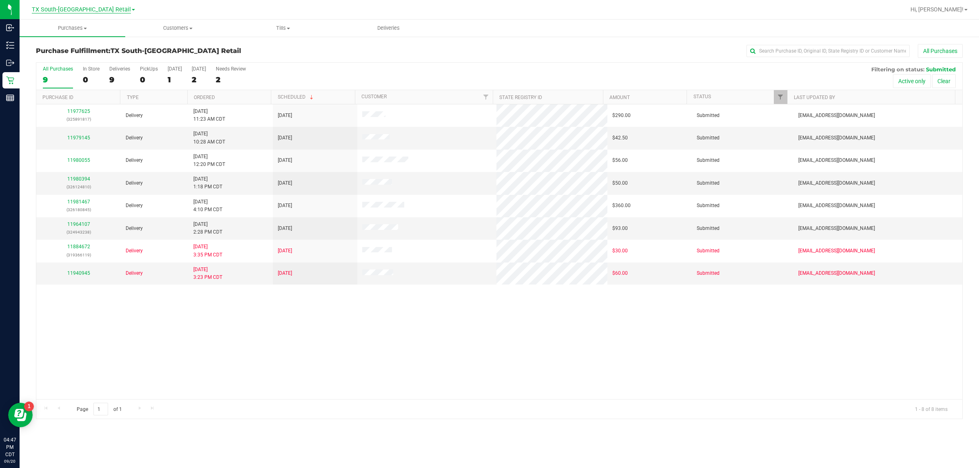
click at [87, 11] on span "TX South-[GEOGRAPHIC_DATA] Retail" at bounding box center [81, 9] width 99 height 7
click at [91, 24] on link "TX Austin [GEOGRAPHIC_DATA]" at bounding box center [83, 28] width 119 height 11
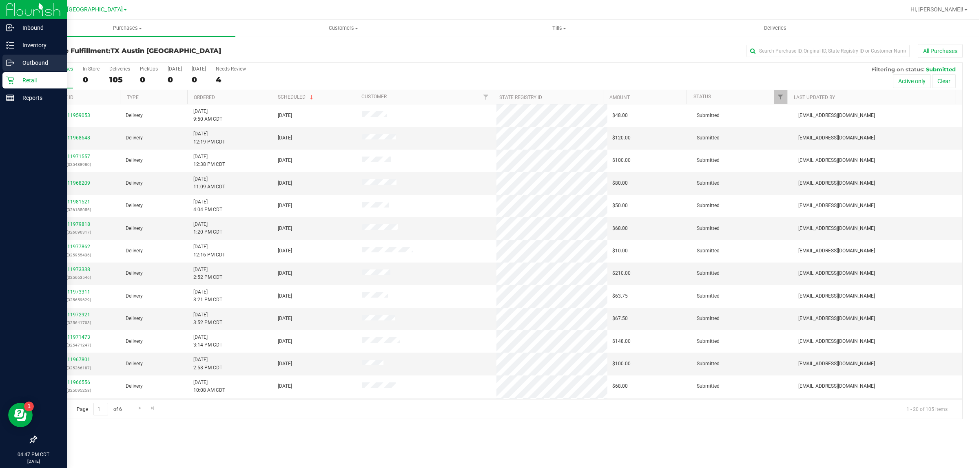
click at [21, 62] on p "Outbound" at bounding box center [38, 63] width 49 height 10
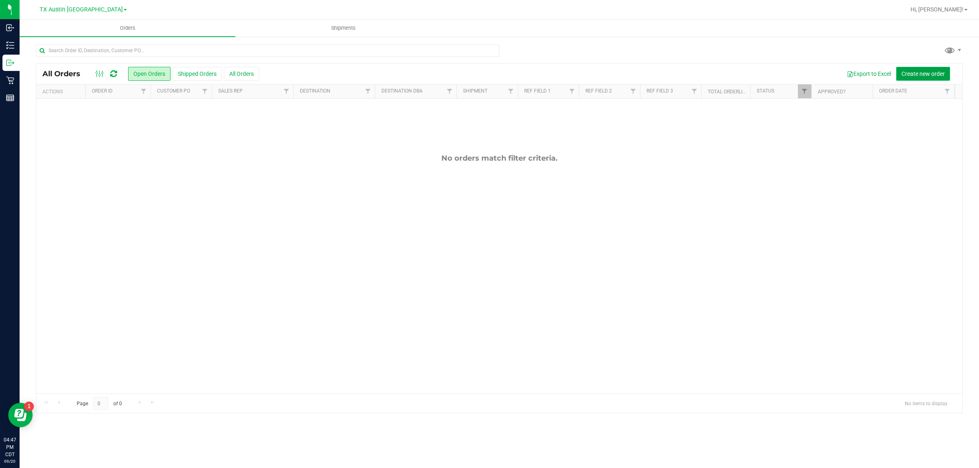
click at [488, 74] on span "Create new order" at bounding box center [922, 74] width 43 height 7
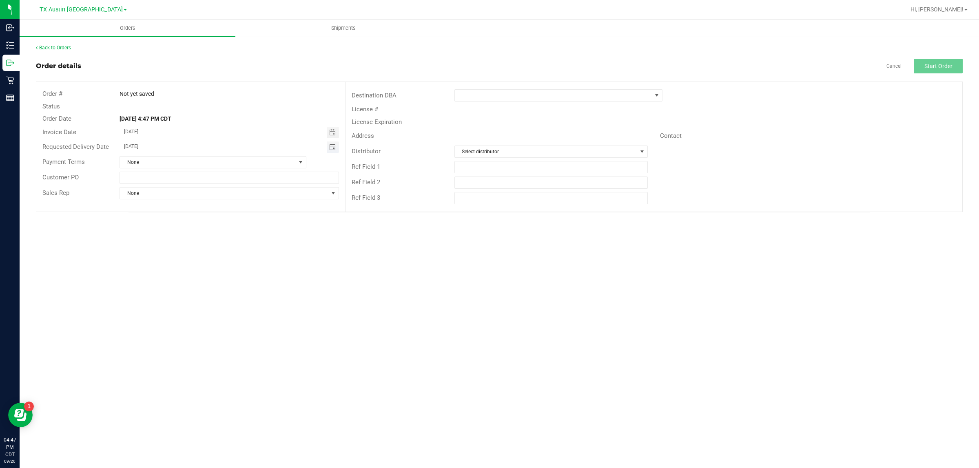
click at [332, 148] on span "Toggle calendar" at bounding box center [332, 147] width 7 height 7
click at [219, 163] on span "TODAY" at bounding box center [225, 162] width 18 height 11
type input "[DATE]"
click at [488, 95] on span at bounding box center [553, 95] width 197 height 11
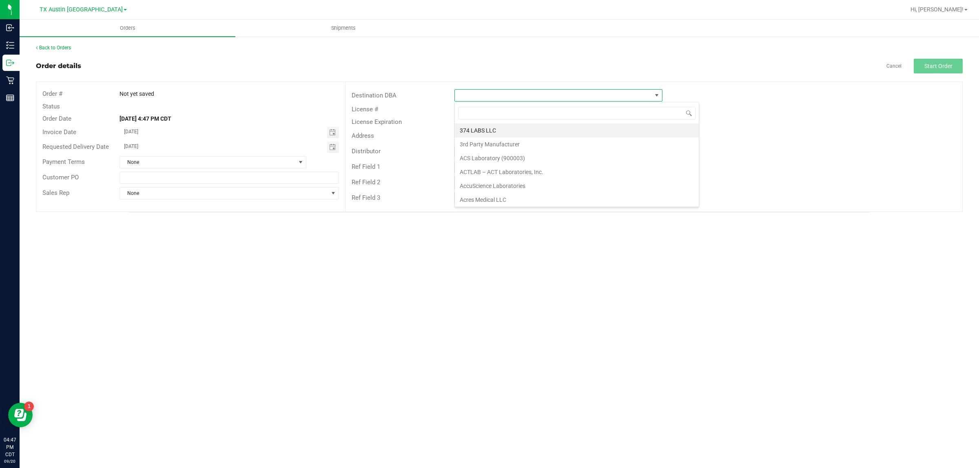
scroll to position [13, 208]
type input "tx"
click at [488, 155] on li "TX South-[GEOGRAPHIC_DATA] Retail" at bounding box center [558, 158] width 207 height 14
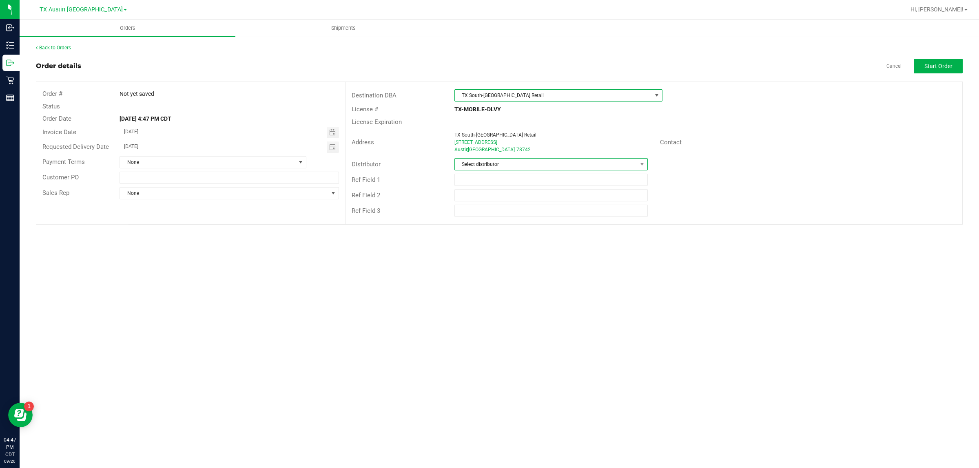
click at [488, 170] on span "Select distributor" at bounding box center [546, 164] width 182 height 11
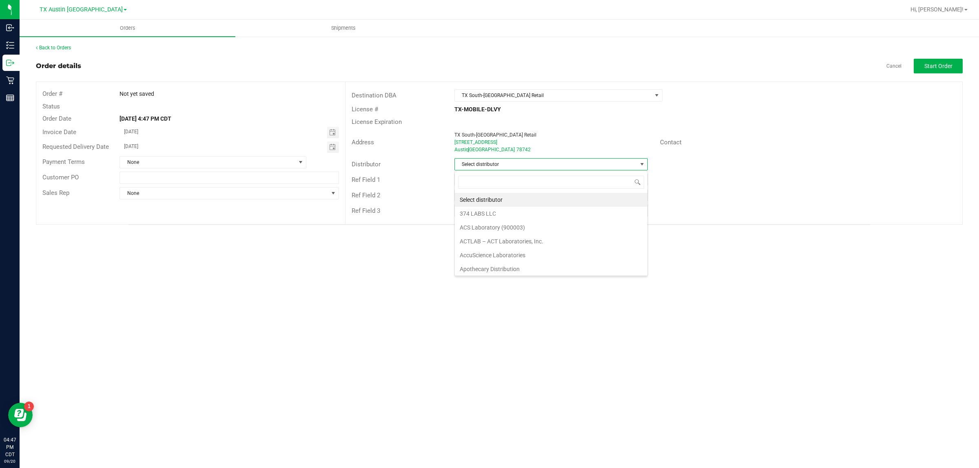
scroll to position [13, 193]
type input "aus"
click at [488, 199] on li "Austin DC" at bounding box center [551, 200] width 192 height 14
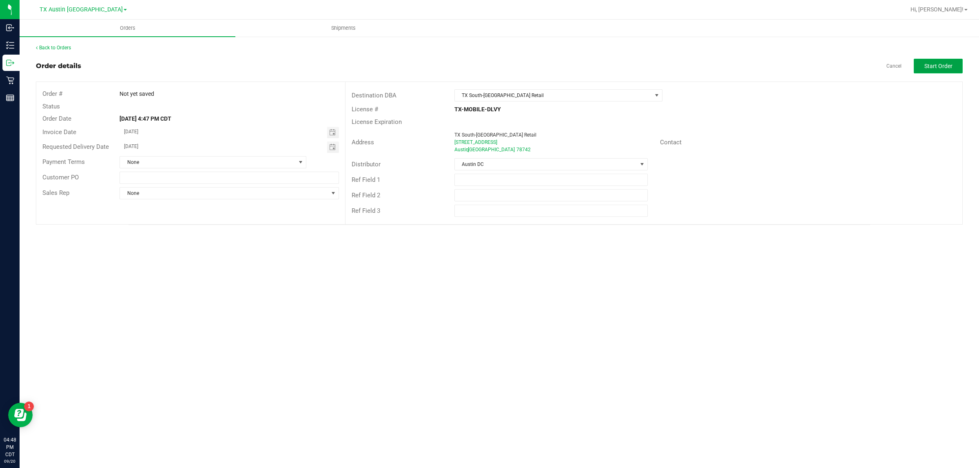
click at [488, 64] on span "Start Order" at bounding box center [938, 66] width 28 height 7
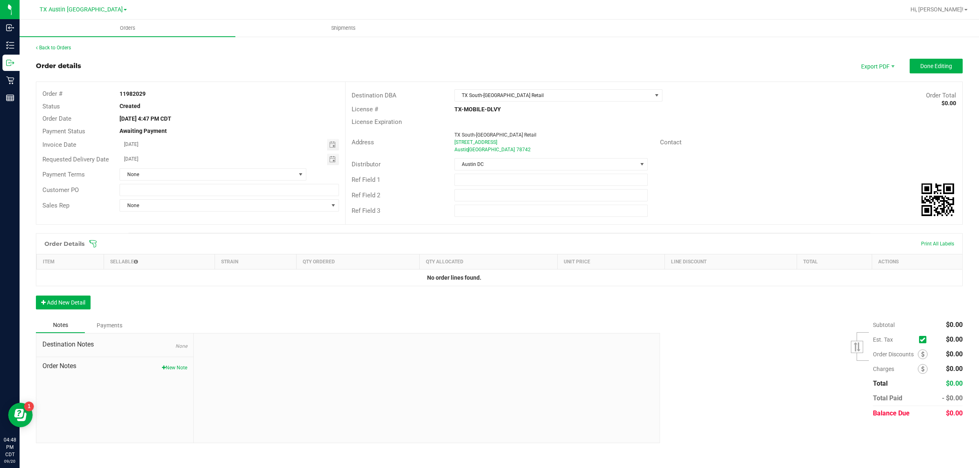
click at [92, 245] on icon at bounding box center [93, 244] width 8 height 8
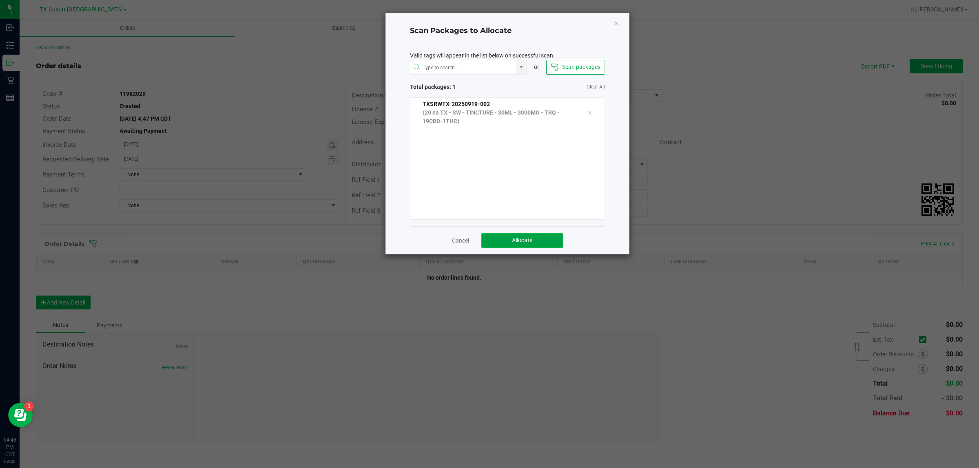
click at [488, 244] on button "Allocate" at bounding box center [522, 240] width 82 height 15
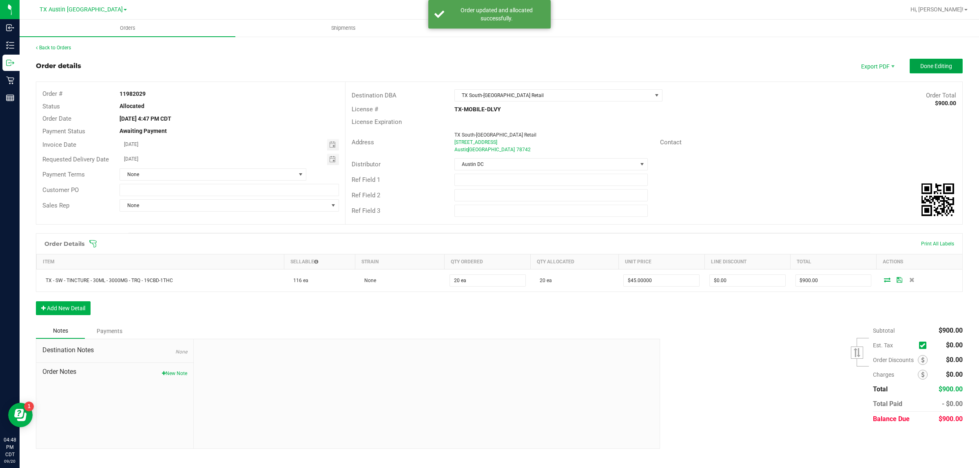
click at [488, 63] on span "Done Editing" at bounding box center [936, 66] width 32 height 7
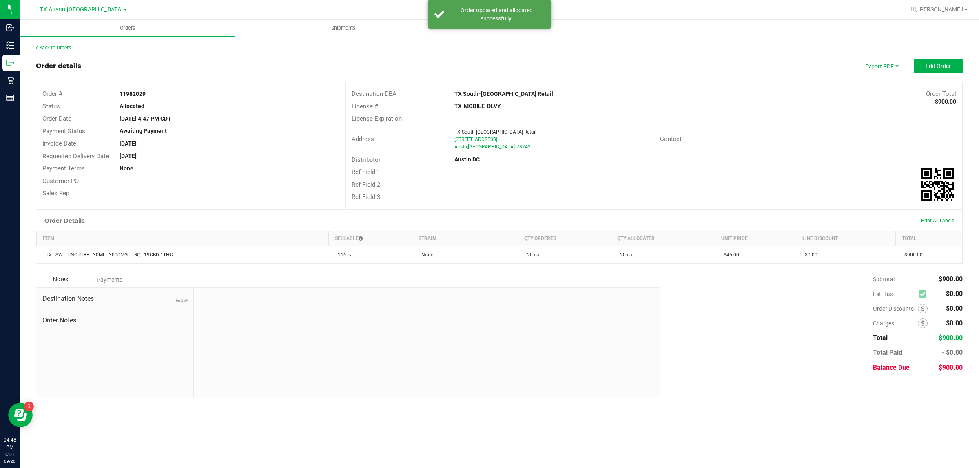
click at [54, 48] on link "Back to Orders" at bounding box center [53, 48] width 35 height 6
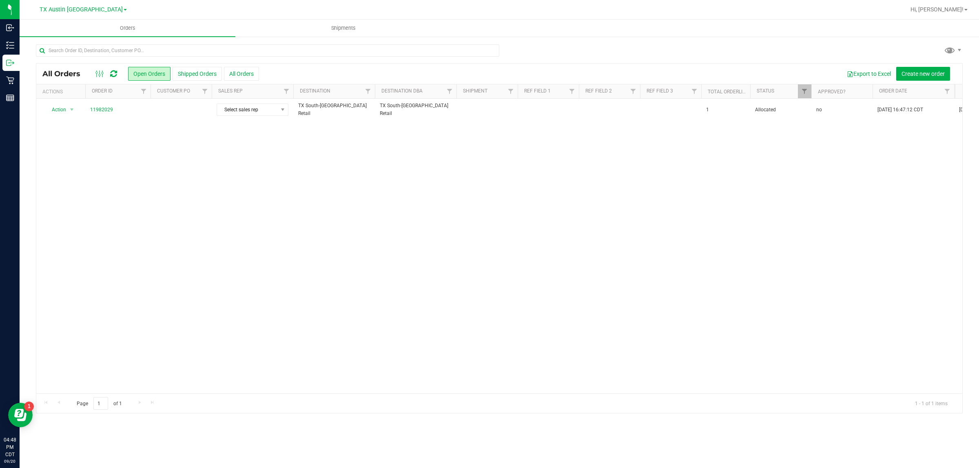
click at [184, 117] on td at bounding box center [180, 110] width 61 height 22
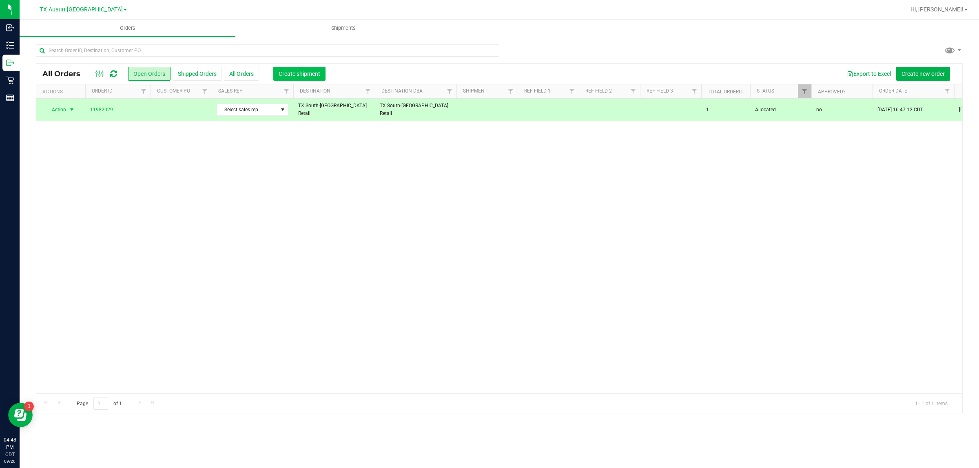
click at [282, 77] on span "Create shipment" at bounding box center [300, 74] width 42 height 7
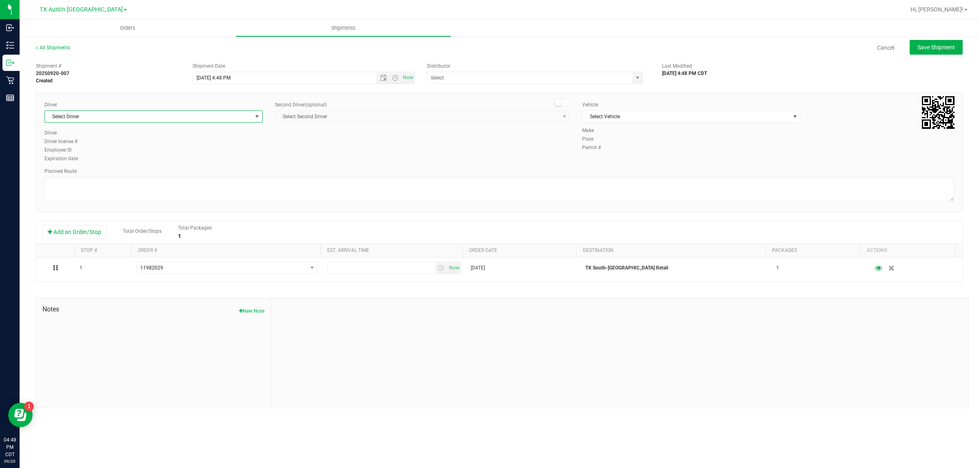
click at [206, 114] on span "Select Driver" at bounding box center [148, 116] width 207 height 11
click at [209, 148] on li "William Bates" at bounding box center [153, 151] width 217 height 12
type input "bat"
click at [488, 117] on span "Select Vehicle" at bounding box center [685, 116] width 207 height 11
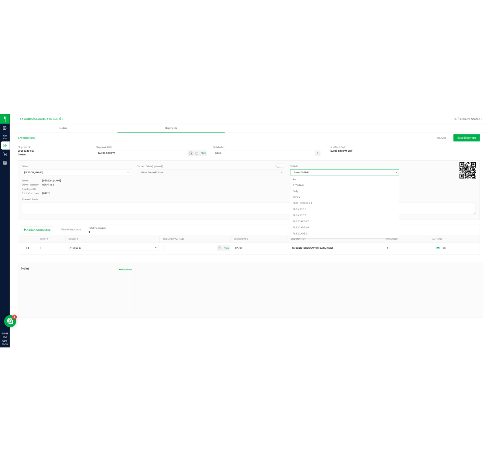
scroll to position [543, 0]
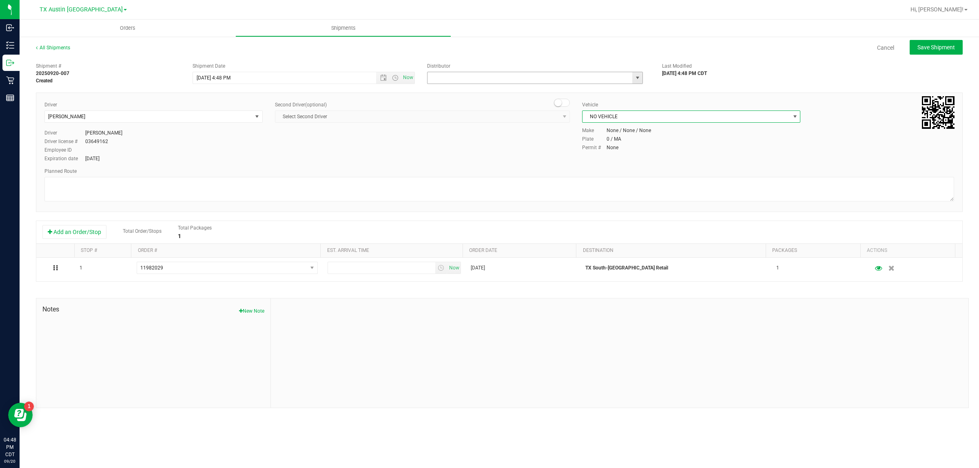
click at [477, 78] on input "text" at bounding box center [526, 77] width 199 height 11
click at [484, 90] on li "Austin DC" at bounding box center [534, 92] width 215 height 12
type input "Austin DC"
click at [409, 74] on span "Now" at bounding box center [408, 78] width 14 height 12
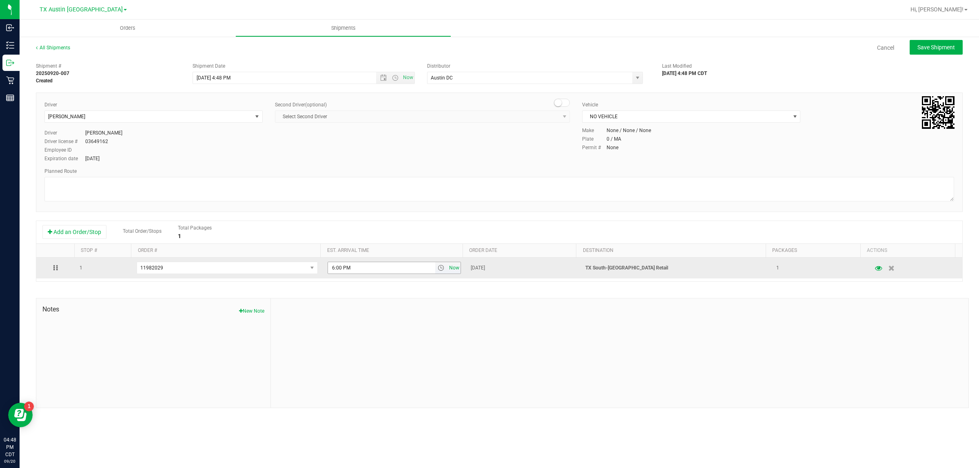
click at [448, 271] on span "Now" at bounding box center [454, 268] width 14 height 12
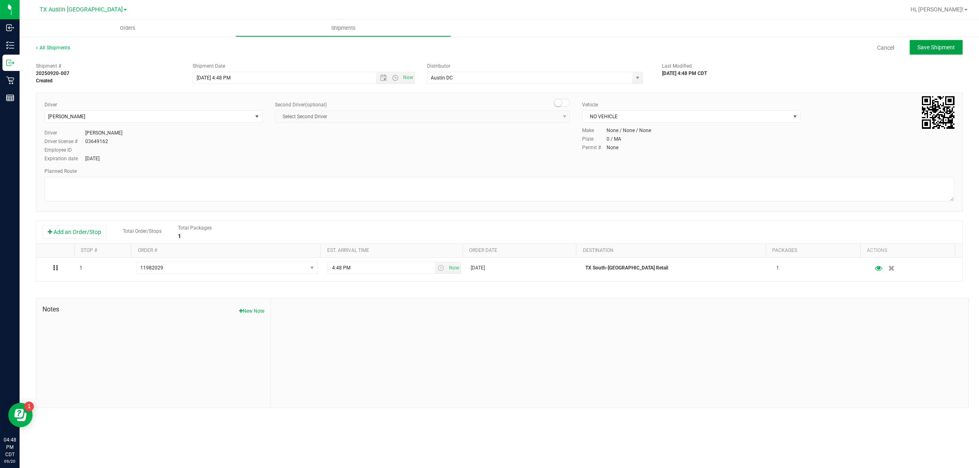
click at [488, 51] on button "Save Shipment" at bounding box center [935, 47] width 53 height 15
type input "9/20/2025 9:48 PM"
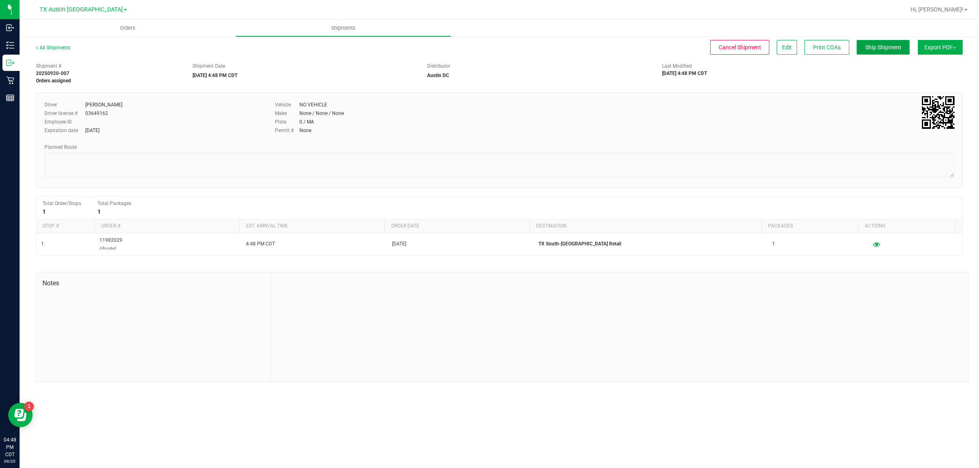
click at [488, 50] on span "Ship Shipment" at bounding box center [883, 47] width 36 height 7
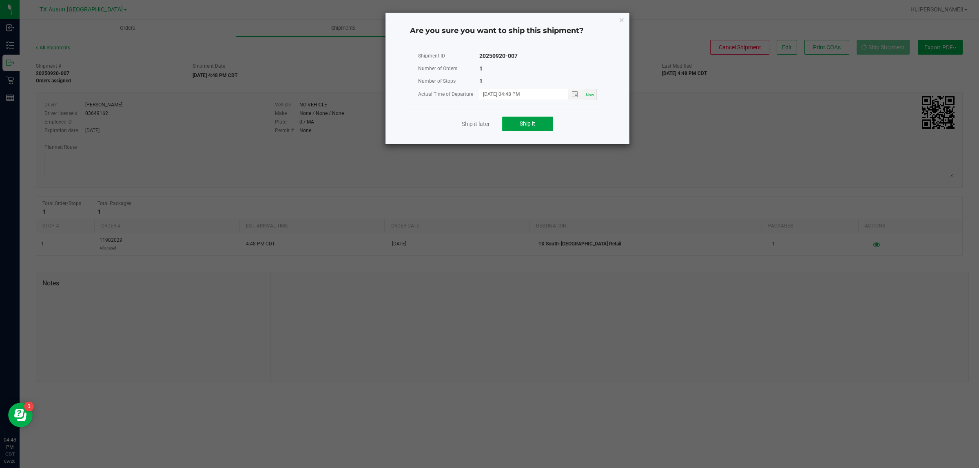
click at [488, 125] on span "Ship it" at bounding box center [527, 123] width 15 height 7
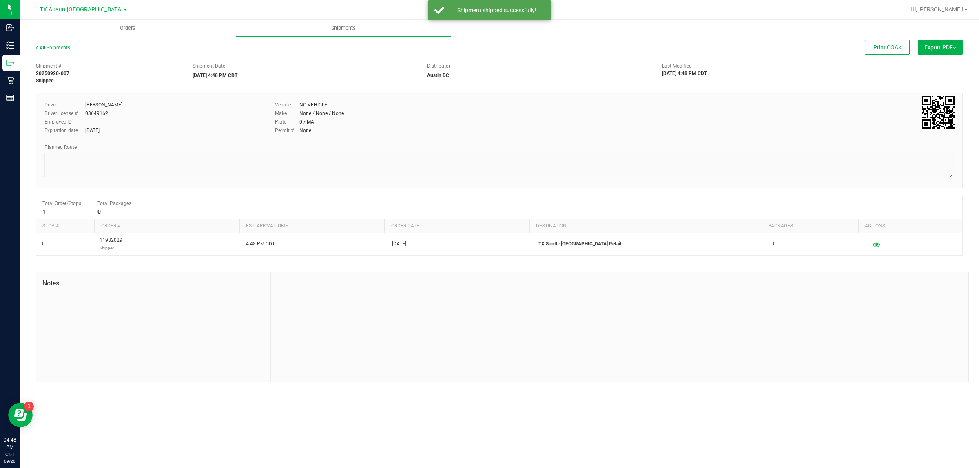
click at [78, 9] on span "TX Austin [GEOGRAPHIC_DATA]" at bounding box center [81, 9] width 83 height 7
click at [76, 60] on link "TX South-[GEOGRAPHIC_DATA] Retail" at bounding box center [83, 61] width 119 height 11
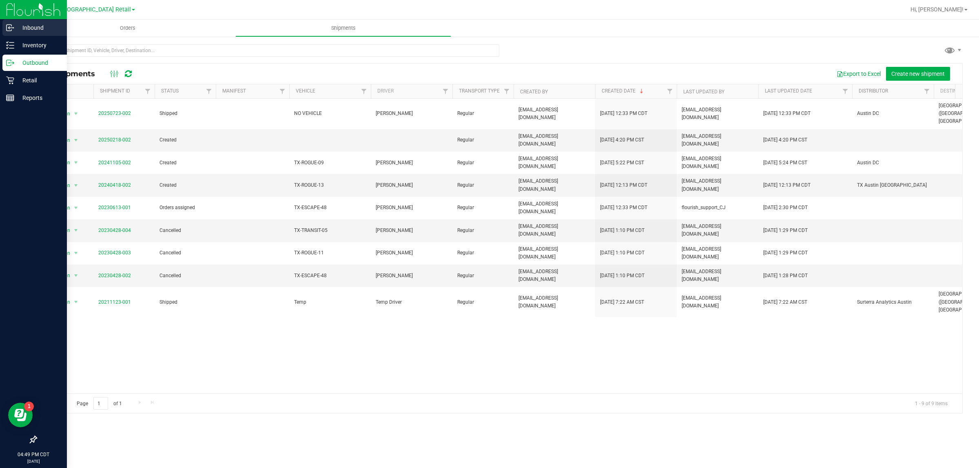
click at [14, 25] on p "Inbound" at bounding box center [38, 28] width 49 height 10
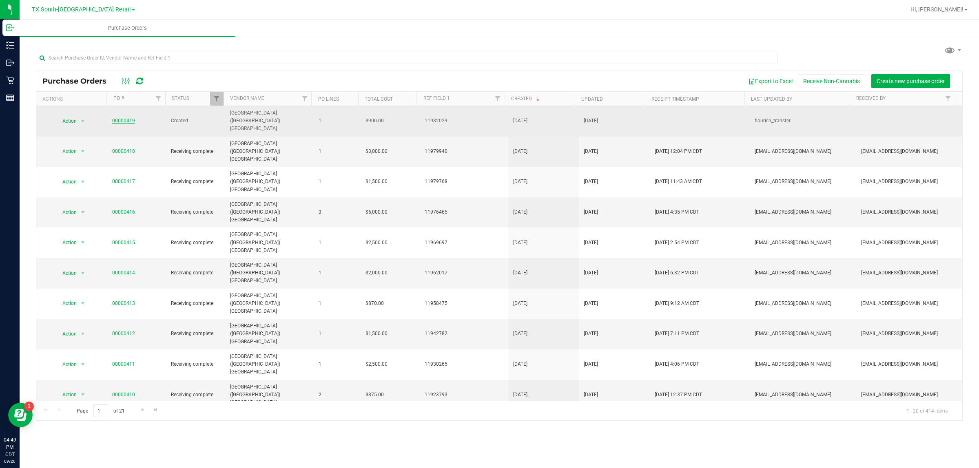
click at [119, 118] on link "00000419" at bounding box center [123, 121] width 23 height 6
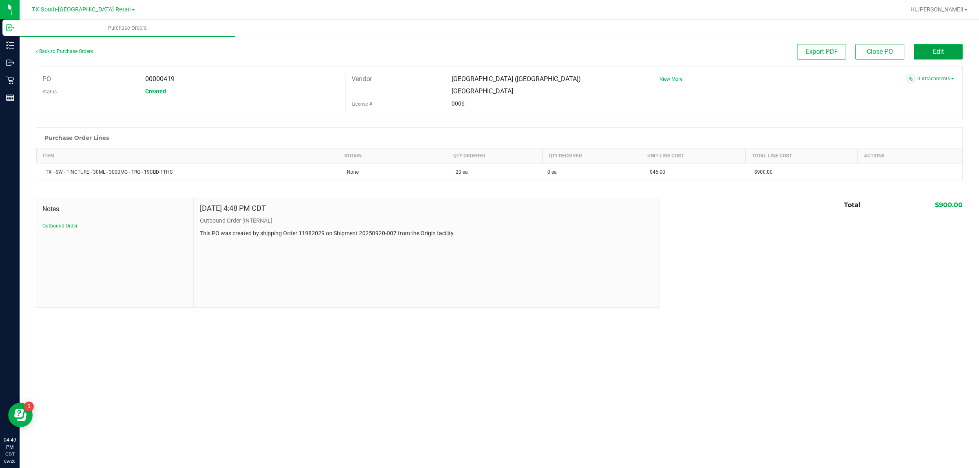
click at [488, 51] on span "Edit" at bounding box center [938, 52] width 11 height 8
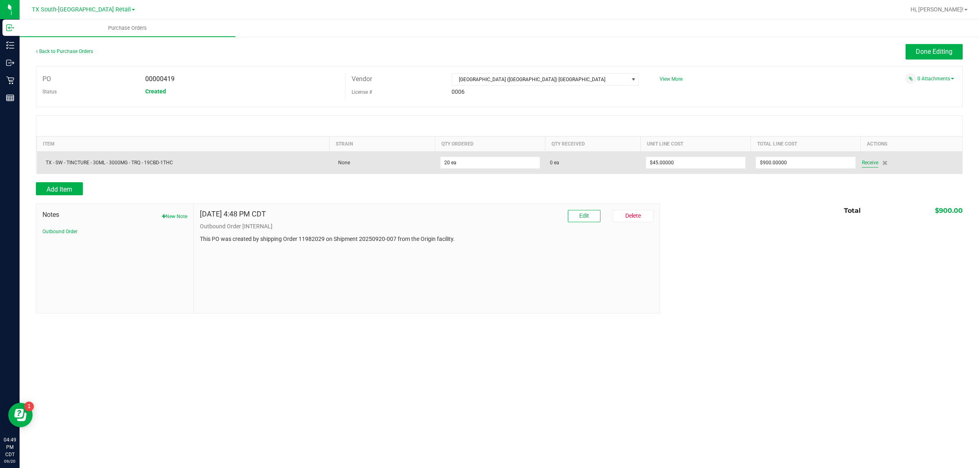
click at [488, 164] on span "Receive" at bounding box center [870, 163] width 16 height 10
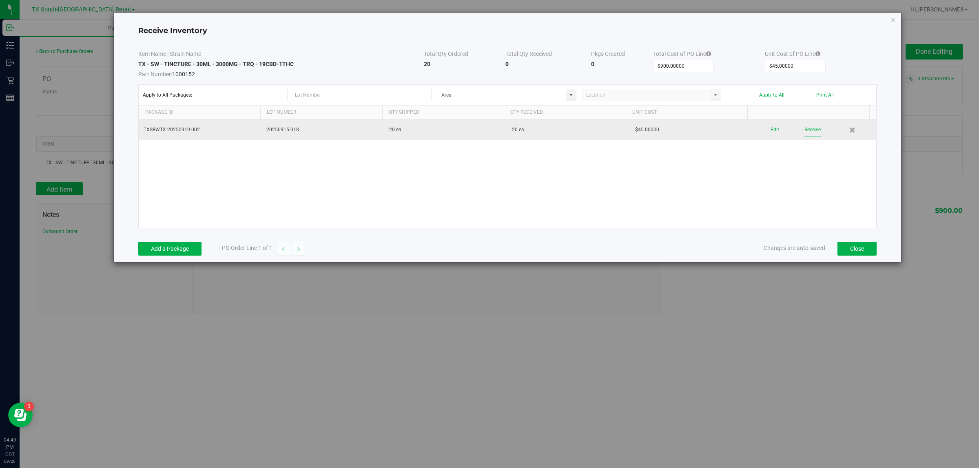
click at [488, 132] on button "Receive" at bounding box center [812, 130] width 16 height 14
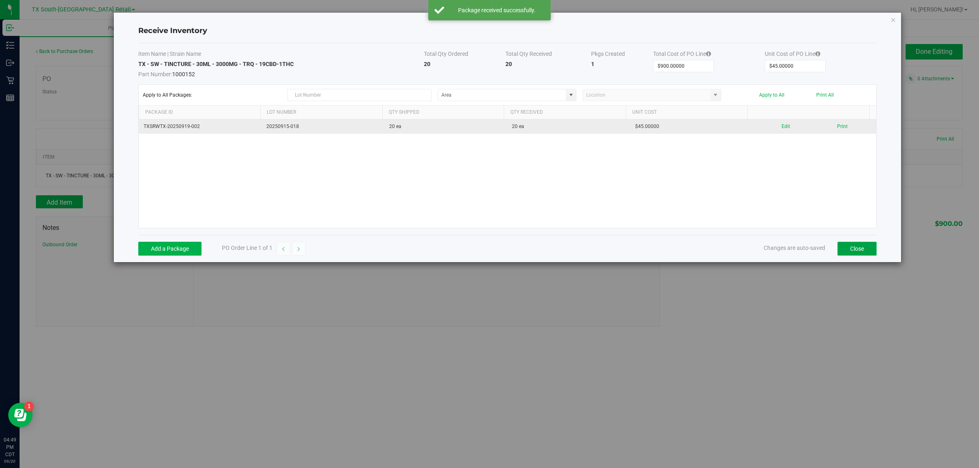
click at [488, 251] on button "Close" at bounding box center [856, 249] width 39 height 14
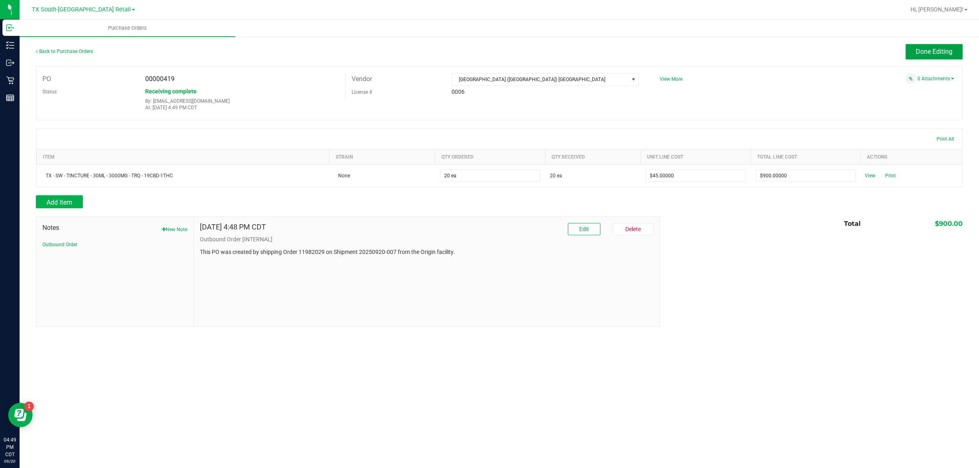
click at [488, 53] on span "Done Editing" at bounding box center [933, 52] width 37 height 8
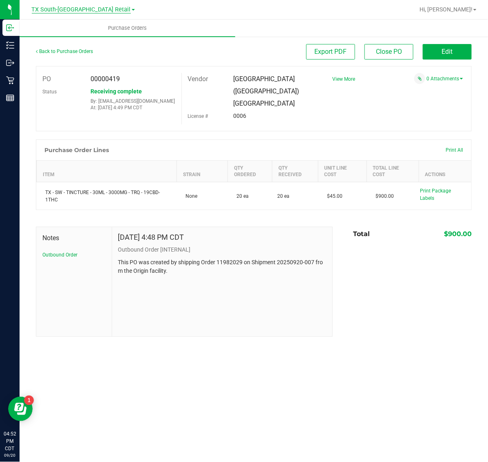
click at [92, 9] on span "TX South-[GEOGRAPHIC_DATA] Retail" at bounding box center [81, 9] width 99 height 7
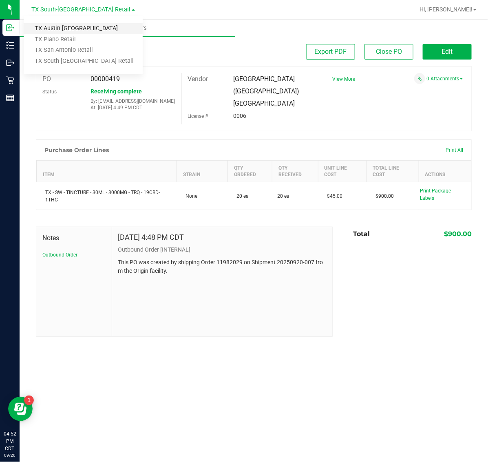
click at [83, 31] on link "TX Austin [GEOGRAPHIC_DATA]" at bounding box center [83, 28] width 119 height 11
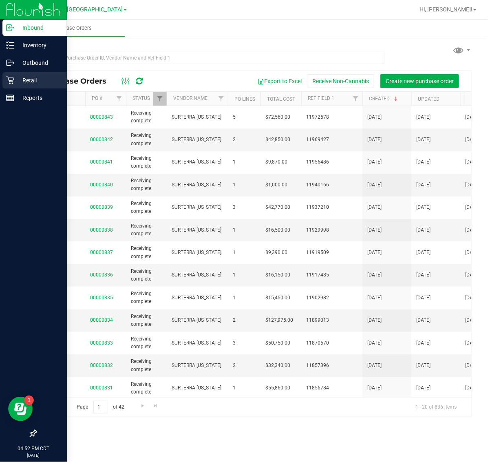
click at [25, 82] on p "Retail" at bounding box center [38, 80] width 49 height 10
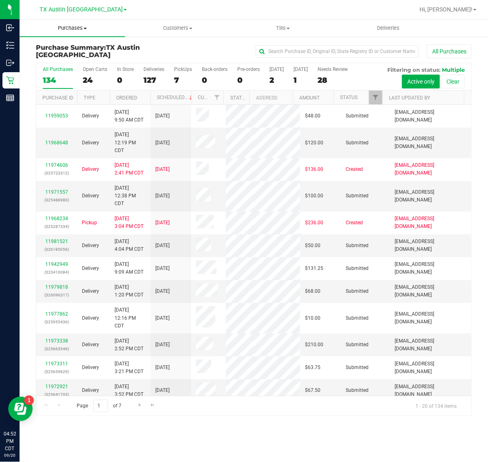
click at [74, 29] on span "Purchases" at bounding box center [73, 27] width 106 height 7
click at [80, 55] on li "Fulfillment" at bounding box center [73, 59] width 106 height 10
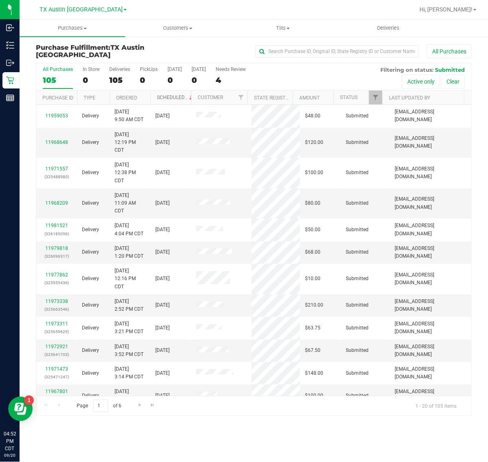
click at [165, 98] on link "Scheduled" at bounding box center [175, 98] width 37 height 6
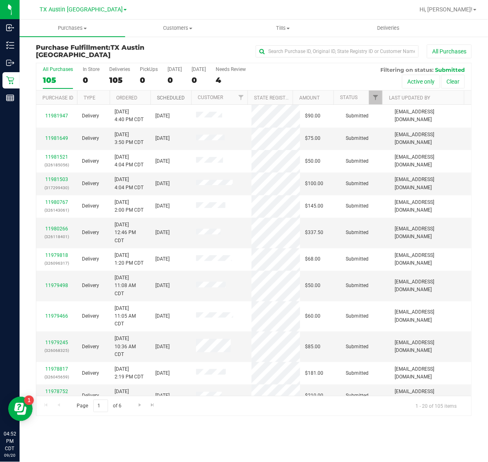
click at [165, 98] on link "Scheduled" at bounding box center [171, 98] width 28 height 6
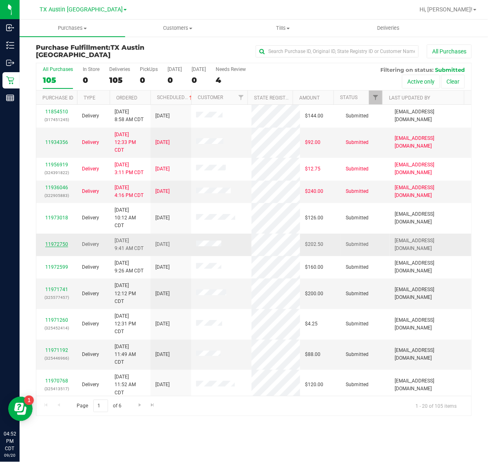
click at [60, 245] on link "11972750" at bounding box center [56, 244] width 23 height 6
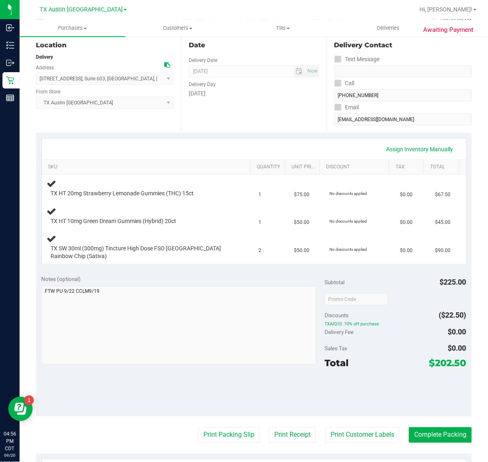
scroll to position [153, 0]
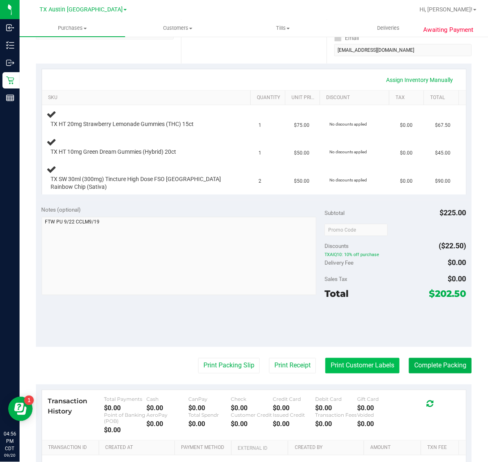
click at [344, 369] on button "Print Customer Labels" at bounding box center [362, 365] width 74 height 15
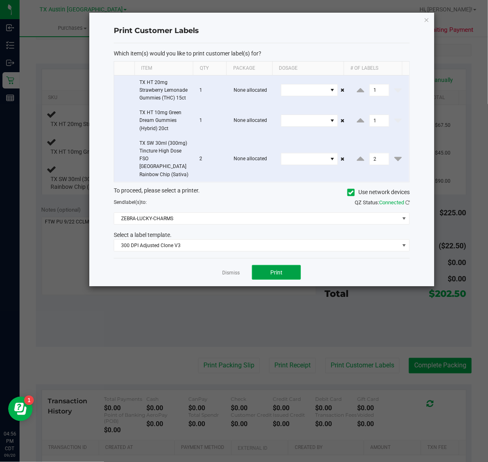
click at [275, 269] on span "Print" at bounding box center [276, 272] width 12 height 7
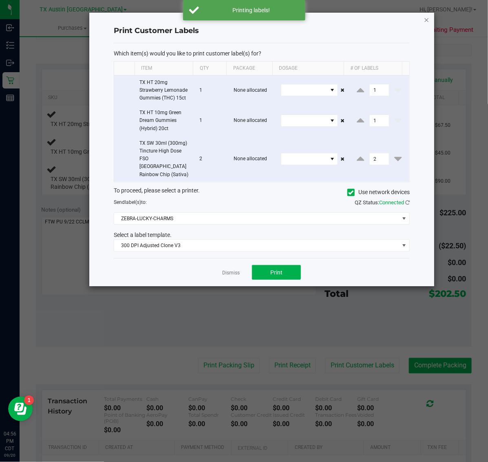
click at [424, 16] on icon "button" at bounding box center [427, 20] width 6 height 10
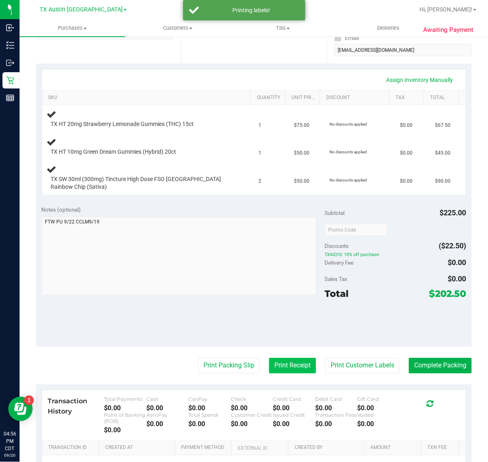
click at [290, 361] on button "Print Receipt" at bounding box center [292, 365] width 47 height 15
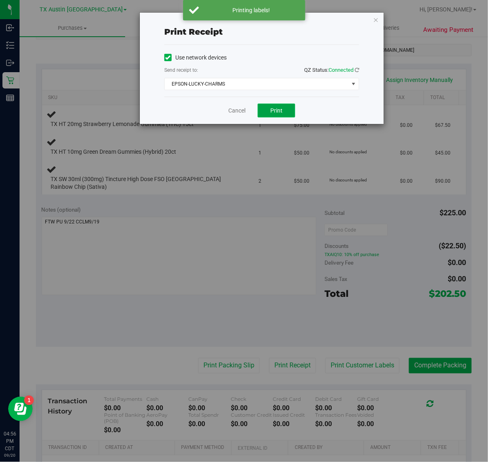
click at [283, 113] on button "Print" at bounding box center [277, 111] width 38 height 14
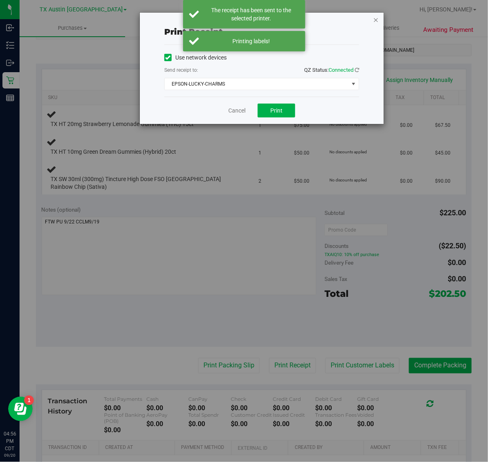
click at [374, 15] on icon "button" at bounding box center [376, 20] width 6 height 10
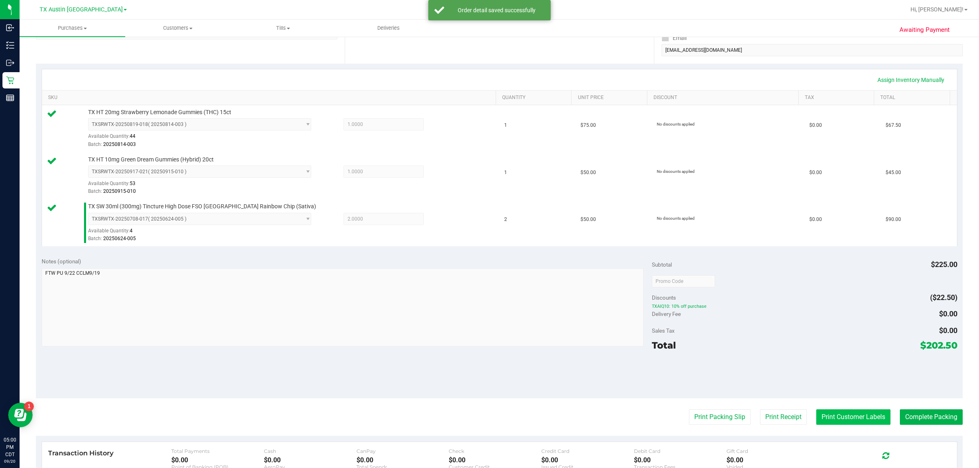
click at [488, 417] on button "Print Customer Labels" at bounding box center [853, 416] width 74 height 15
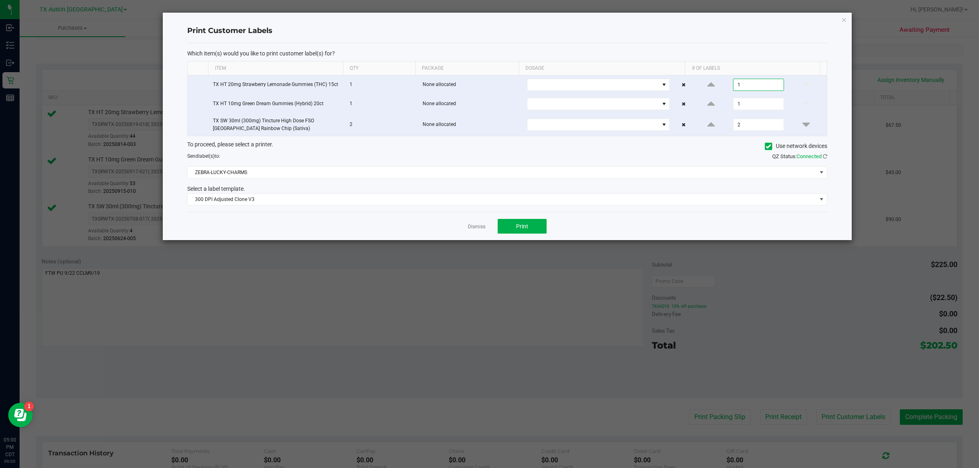
click at [488, 83] on input "1" at bounding box center [758, 84] width 50 height 11
click at [488, 103] on input "1" at bounding box center [758, 103] width 50 height 11
click at [488, 230] on button "Print" at bounding box center [522, 226] width 49 height 15
click at [488, 18] on icon "button" at bounding box center [844, 20] width 6 height 10
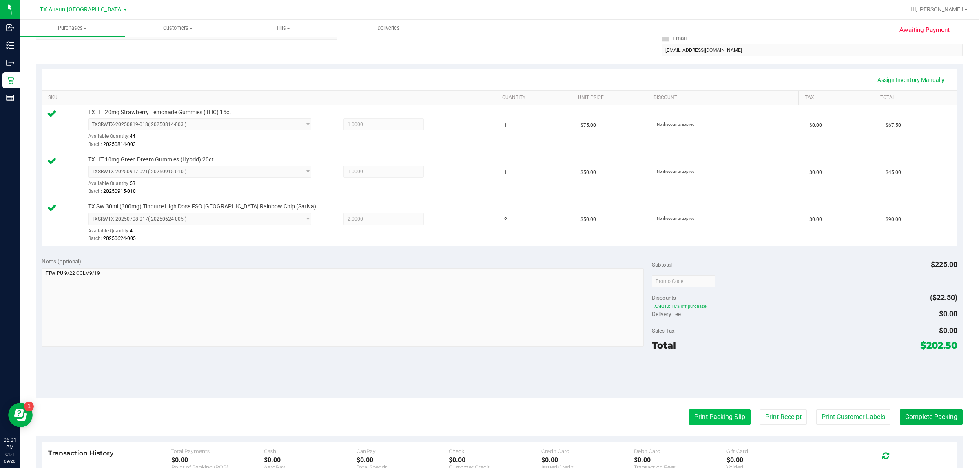
click at [488, 423] on button "Print Packing Slip" at bounding box center [720, 416] width 62 height 15
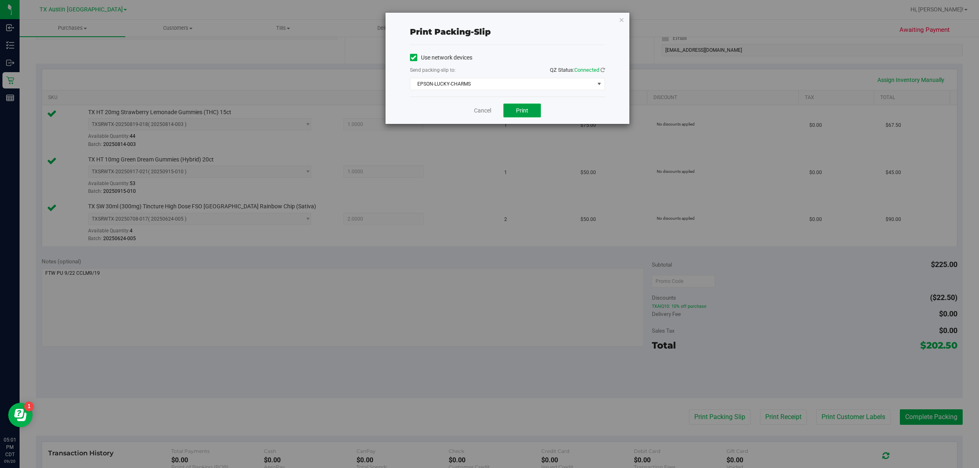
click at [488, 111] on span "Print" at bounding box center [522, 110] width 12 height 7
click at [488, 18] on icon "button" at bounding box center [622, 20] width 6 height 10
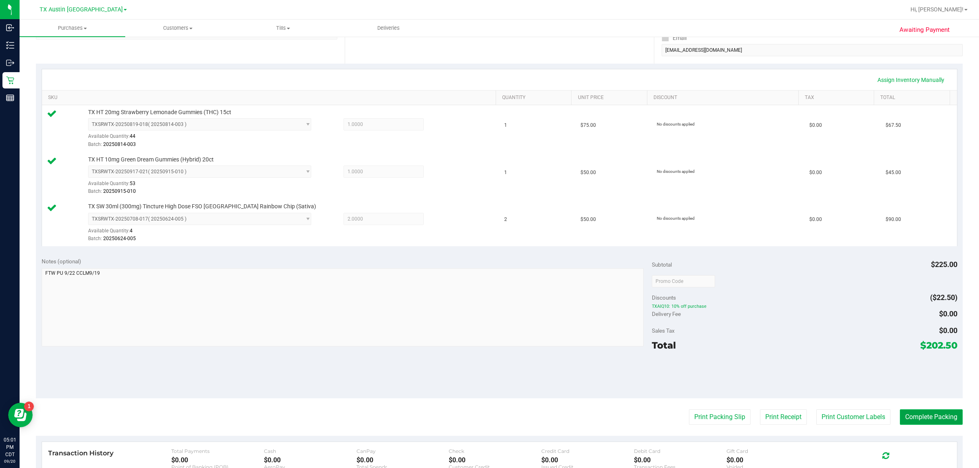
click at [488, 419] on button "Complete Packing" at bounding box center [931, 416] width 63 height 15
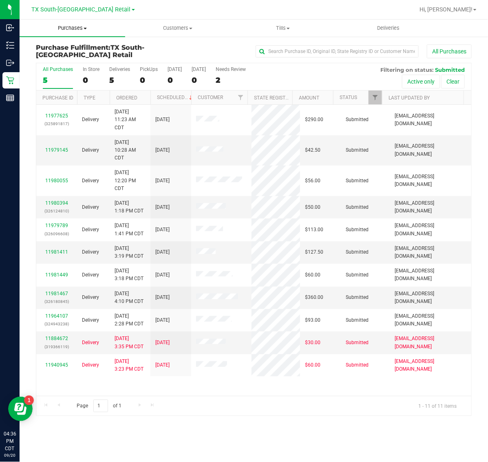
click at [65, 31] on span "Purchases" at bounding box center [73, 27] width 106 height 7
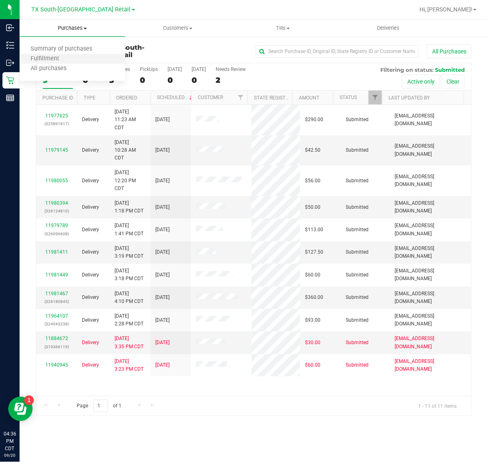
click at [75, 55] on li "Fulfillment" at bounding box center [73, 59] width 106 height 10
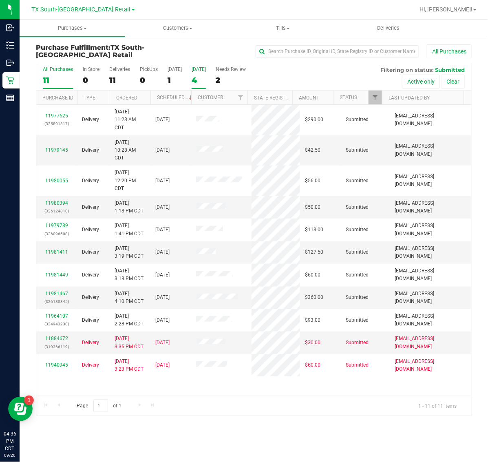
click at [200, 74] on label "[DATE] 4" at bounding box center [199, 77] width 14 height 22
click at [0, 0] on input "[DATE] 4" at bounding box center [0, 0] width 0 height 0
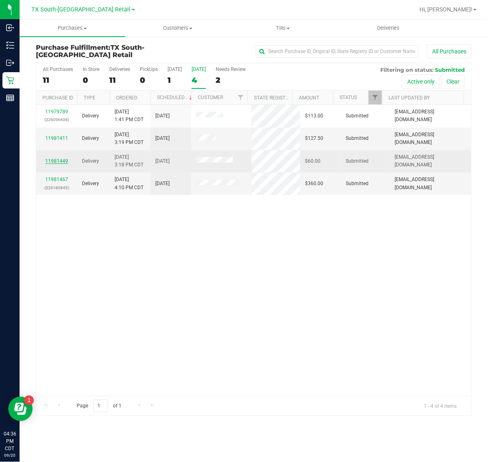
click at [62, 161] on link "11981449" at bounding box center [56, 161] width 23 height 6
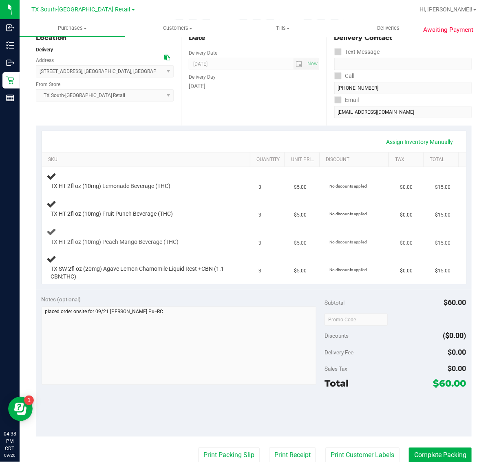
scroll to position [102, 0]
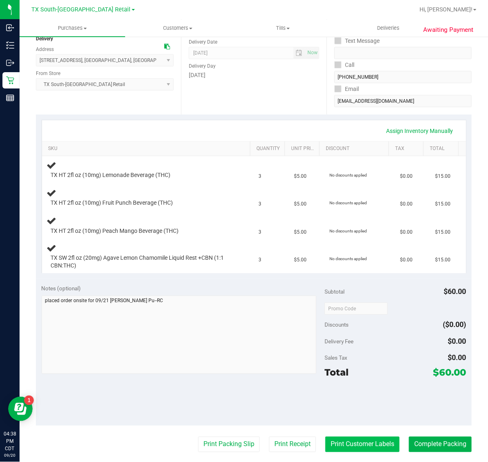
click at [335, 449] on button "Print Customer Labels" at bounding box center [362, 444] width 74 height 15
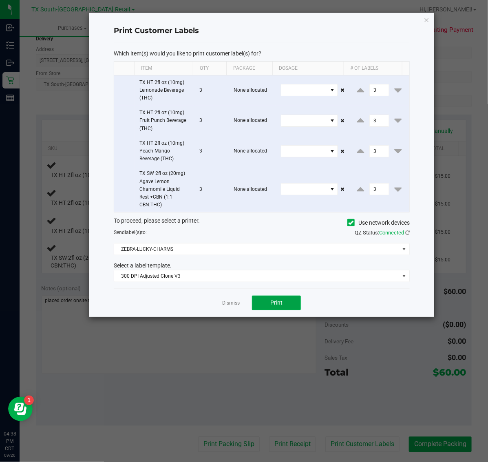
click at [274, 299] on button "Print" at bounding box center [276, 303] width 49 height 15
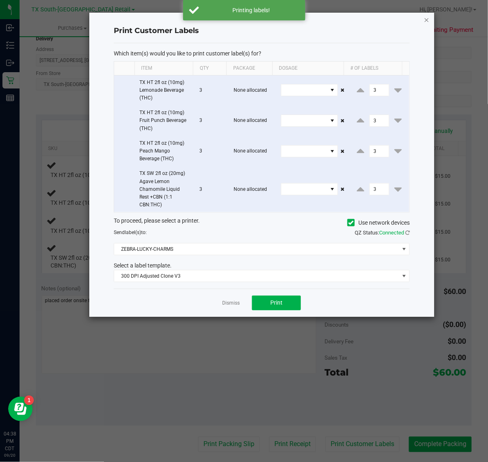
click at [429, 19] on icon "button" at bounding box center [427, 20] width 6 height 10
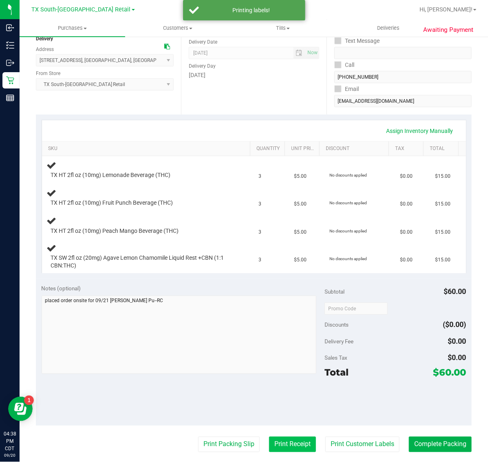
click at [269, 439] on button "Print Receipt" at bounding box center [292, 444] width 47 height 15
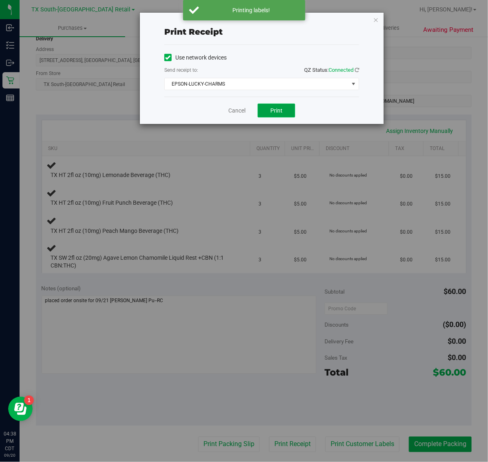
click at [273, 110] on span "Print" at bounding box center [276, 110] width 12 height 7
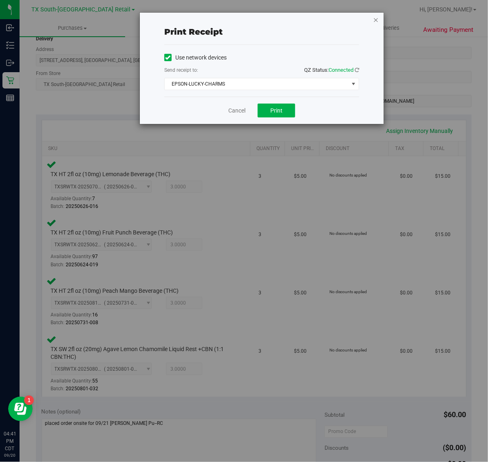
click at [376, 19] on icon "button" at bounding box center [376, 20] width 6 height 10
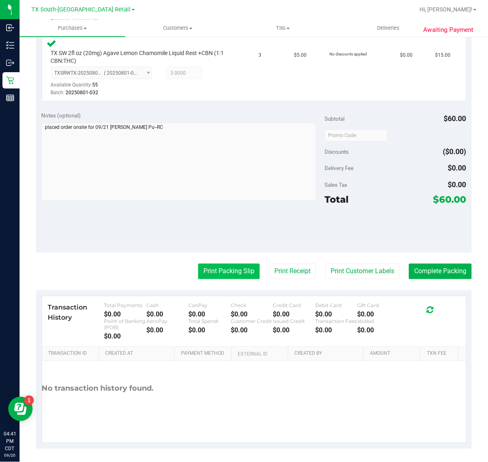
click at [221, 270] on button "Print Packing Slip" at bounding box center [229, 271] width 62 height 15
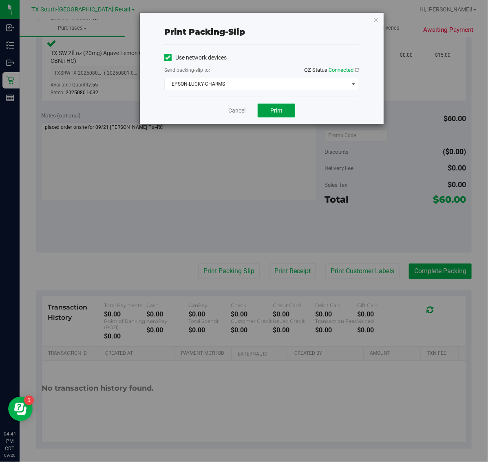
click at [280, 109] on span "Print" at bounding box center [276, 110] width 12 height 7
click at [374, 19] on icon "button" at bounding box center [376, 20] width 6 height 10
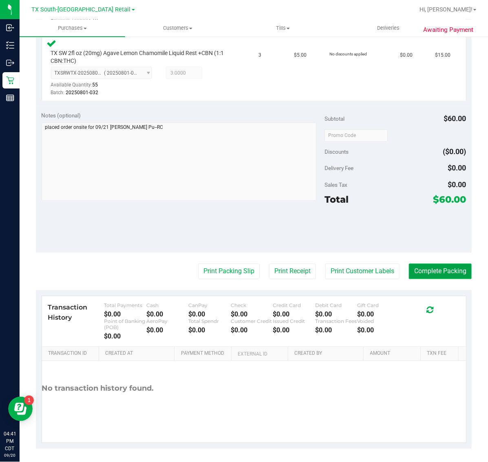
click at [436, 266] on button "Complete Packing" at bounding box center [440, 271] width 63 height 15
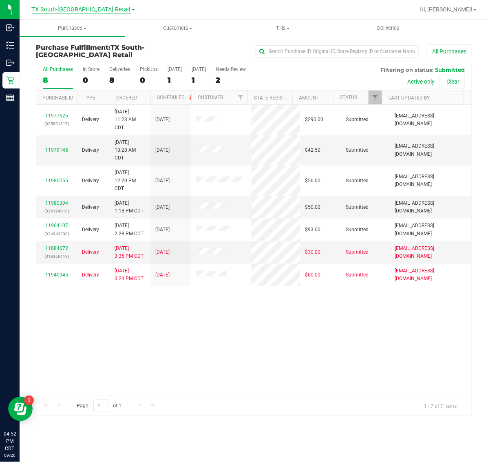
click at [88, 7] on span "TX South-[GEOGRAPHIC_DATA] Retail" at bounding box center [81, 9] width 99 height 7
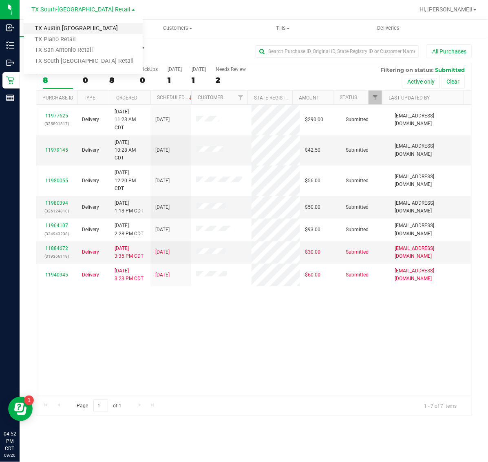
click at [76, 29] on link "TX Austin [GEOGRAPHIC_DATA]" at bounding box center [83, 28] width 119 height 11
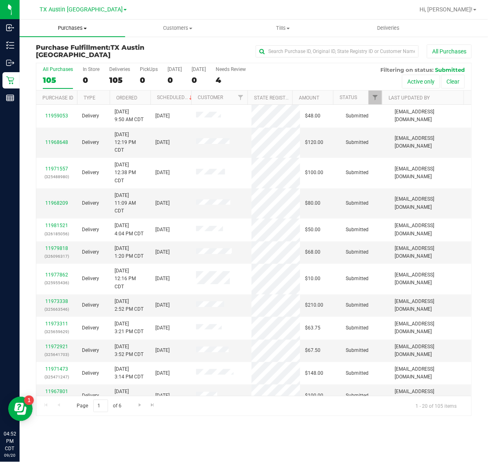
click at [73, 28] on span "Purchases" at bounding box center [73, 27] width 106 height 7
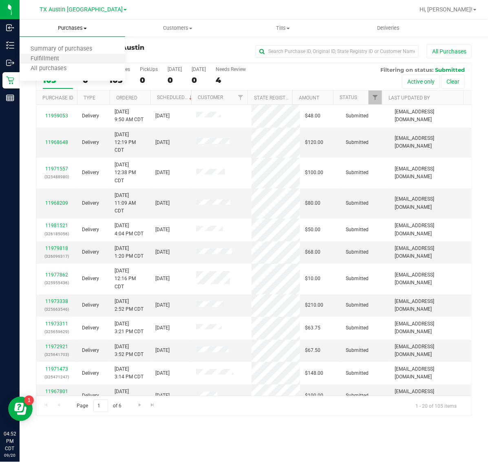
click at [74, 58] on li "Fulfillment" at bounding box center [73, 59] width 106 height 10
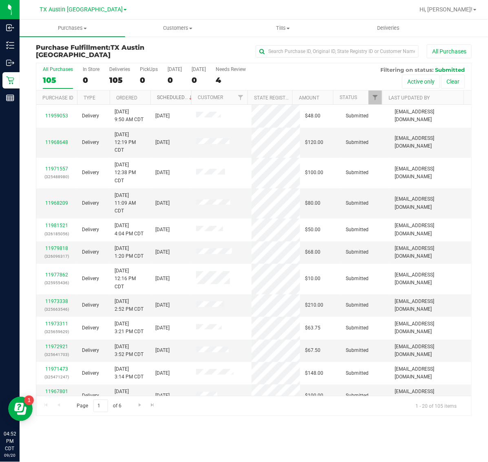
click at [171, 98] on link "Scheduled" at bounding box center [175, 98] width 37 height 6
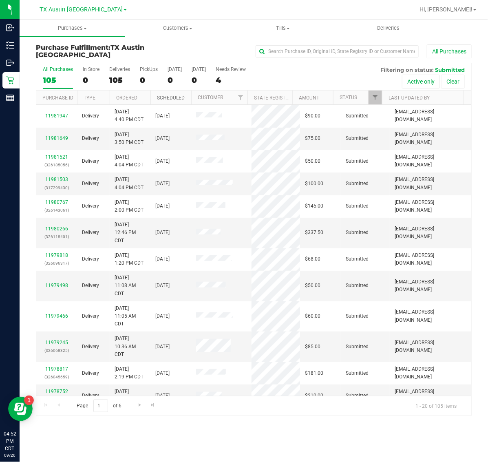
click at [171, 98] on link "Scheduled" at bounding box center [171, 98] width 28 height 6
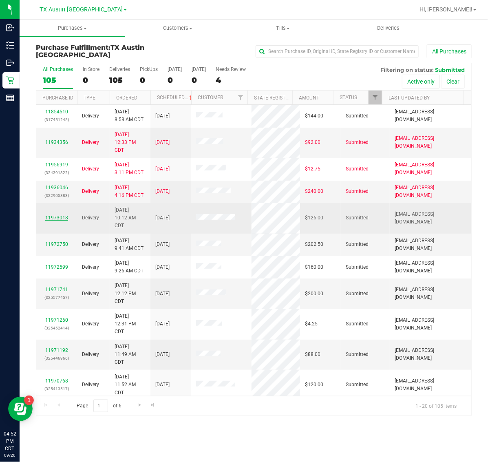
click at [60, 218] on link "11973018" at bounding box center [56, 218] width 23 height 6
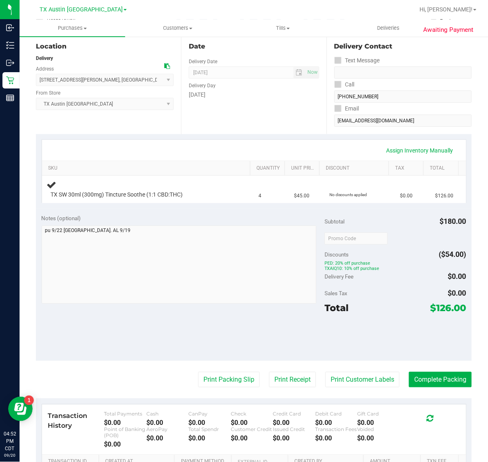
scroll to position [102, 0]
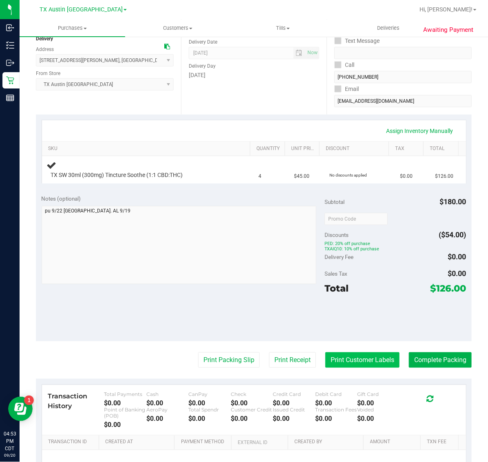
click at [343, 362] on button "Print Customer Labels" at bounding box center [362, 359] width 74 height 15
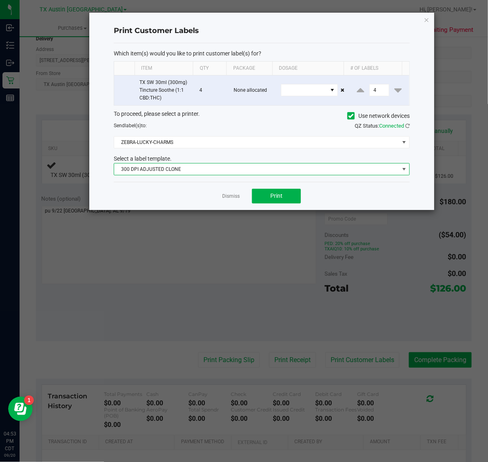
click at [265, 172] on span "300 DPI ADJUSTED CLONE" at bounding box center [256, 169] width 285 height 11
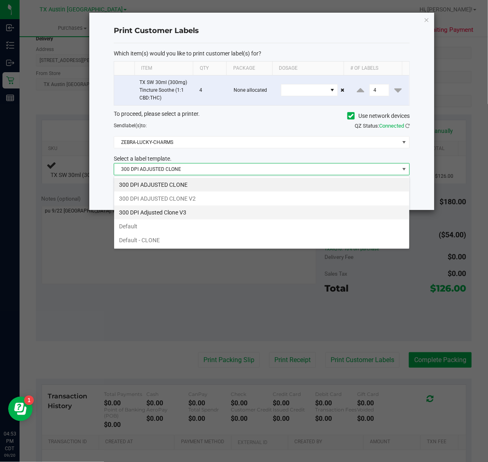
scroll to position [13, 296]
click at [214, 217] on li "300 DPI Adjusted Clone V3" at bounding box center [261, 213] width 295 height 14
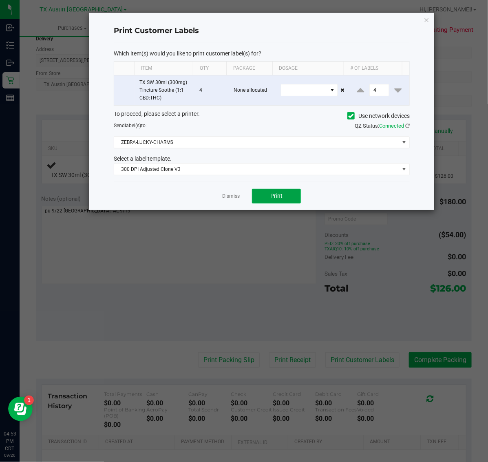
click at [278, 195] on span "Print" at bounding box center [276, 195] width 12 height 7
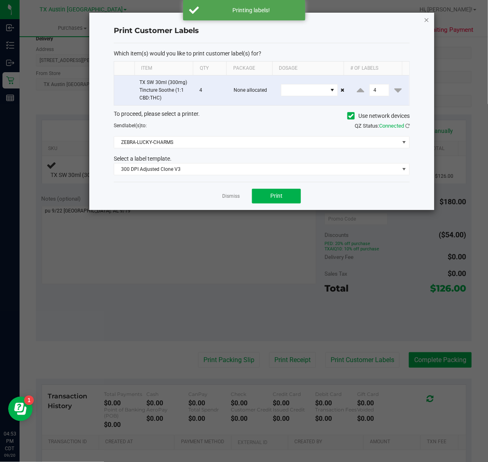
click at [427, 18] on icon "button" at bounding box center [427, 20] width 6 height 10
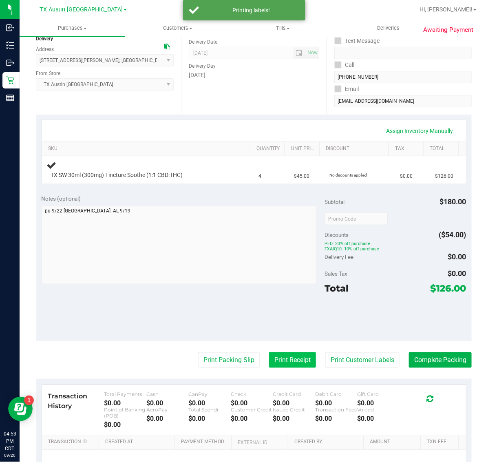
drag, startPoint x: 274, startPoint y: 364, endPoint x: 274, endPoint y: 359, distance: 4.9
click at [274, 359] on button "Print Receipt" at bounding box center [292, 359] width 47 height 15
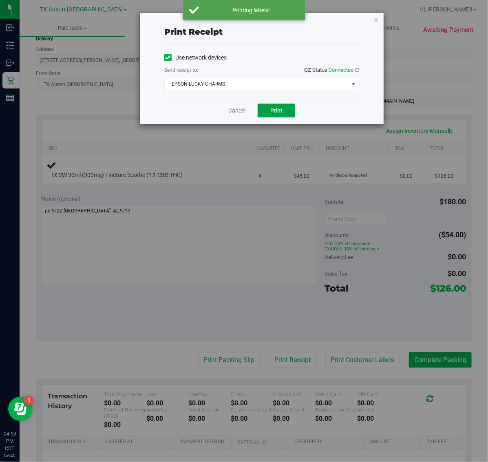
click at [265, 104] on button "Print" at bounding box center [277, 111] width 38 height 14
click at [378, 15] on icon "button" at bounding box center [376, 20] width 6 height 10
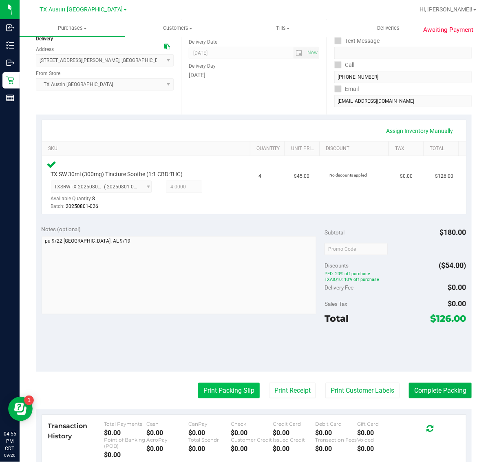
click at [236, 398] on button "Print Packing Slip" at bounding box center [229, 390] width 62 height 15
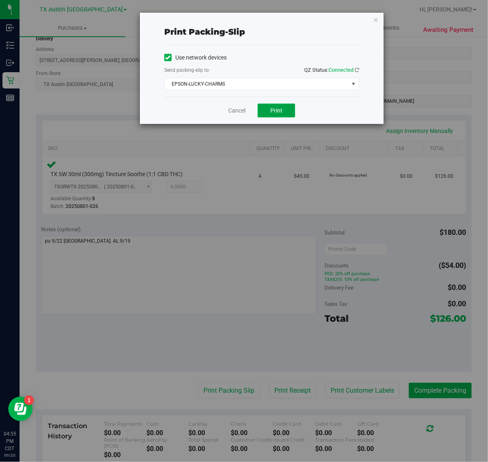
click at [276, 114] on span "Print" at bounding box center [276, 110] width 12 height 7
click at [378, 19] on icon "button" at bounding box center [376, 20] width 6 height 10
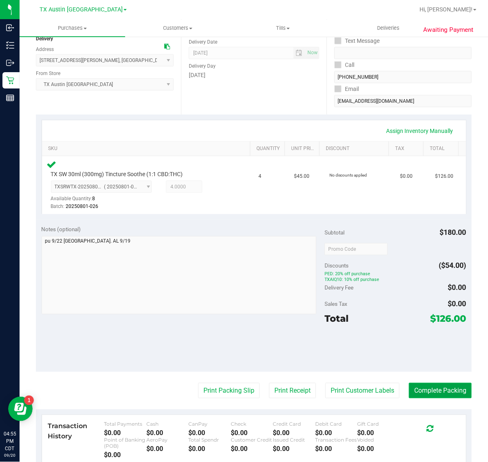
click at [435, 385] on button "Complete Packing" at bounding box center [440, 390] width 63 height 15
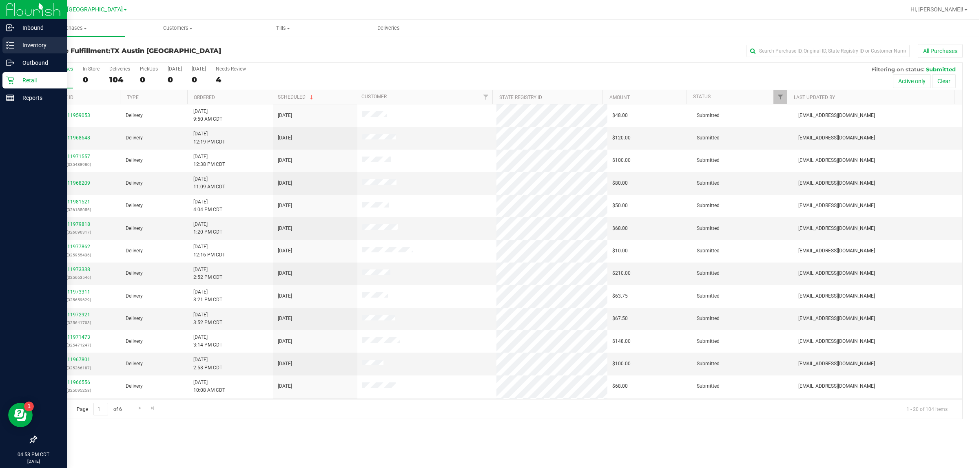
click at [38, 44] on p "Inventory" at bounding box center [38, 45] width 49 height 10
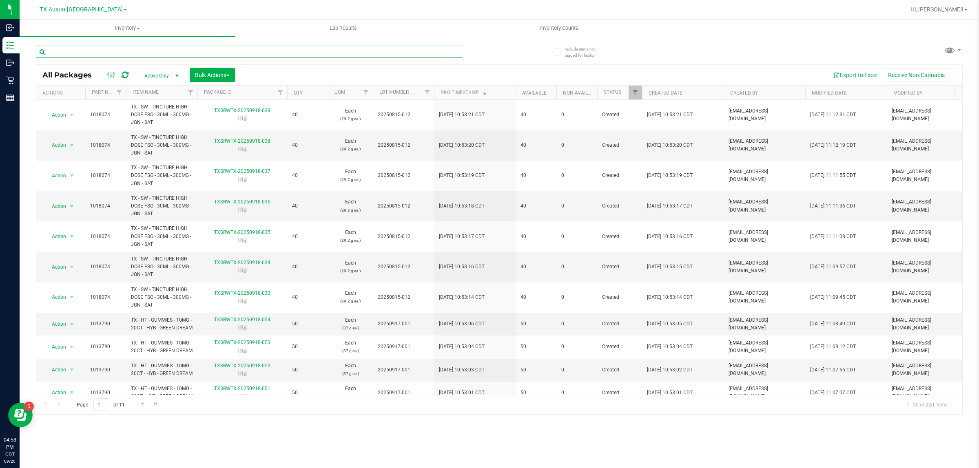
click at [192, 50] on input "text" at bounding box center [249, 52] width 426 height 12
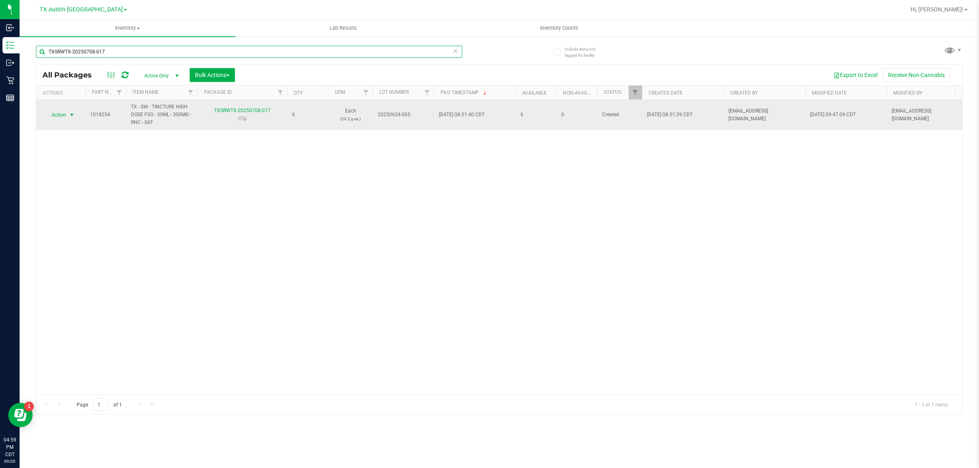
type input "TXSRWTX-20250708-017"
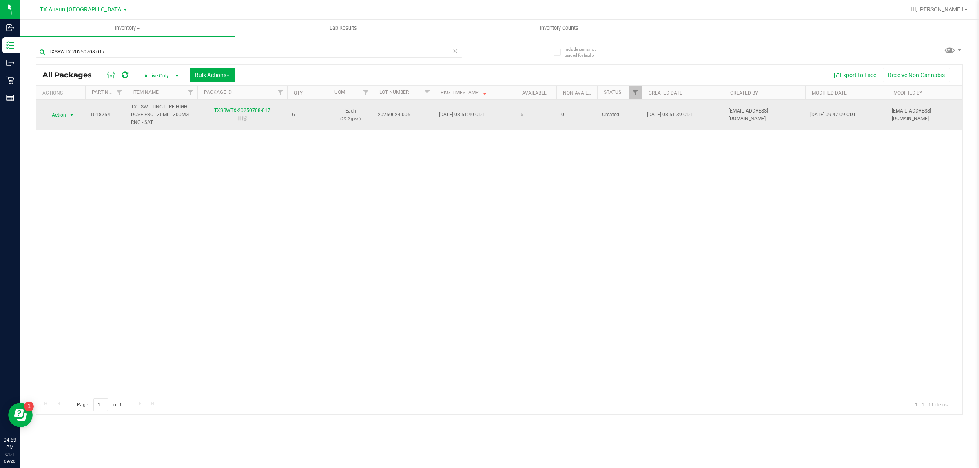
click at [66, 112] on span "Action" at bounding box center [55, 114] width 22 height 11
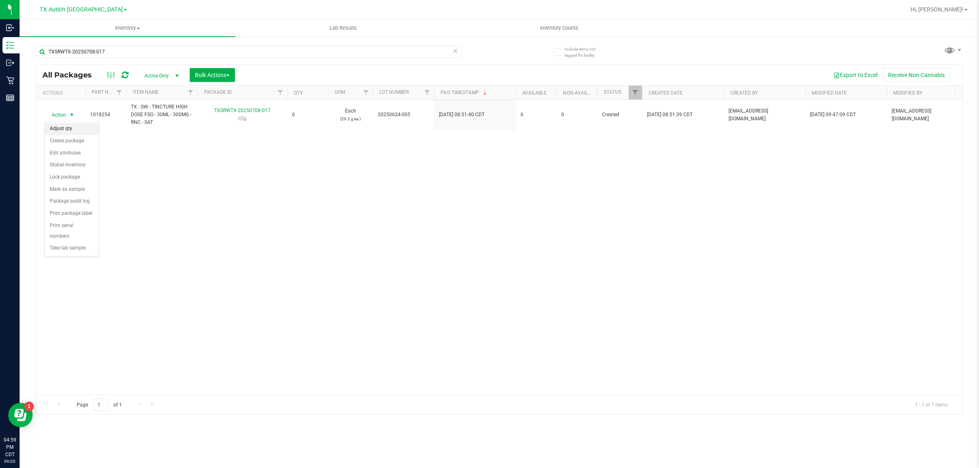
click at [76, 128] on li "Adjust qty" at bounding box center [72, 129] width 54 height 12
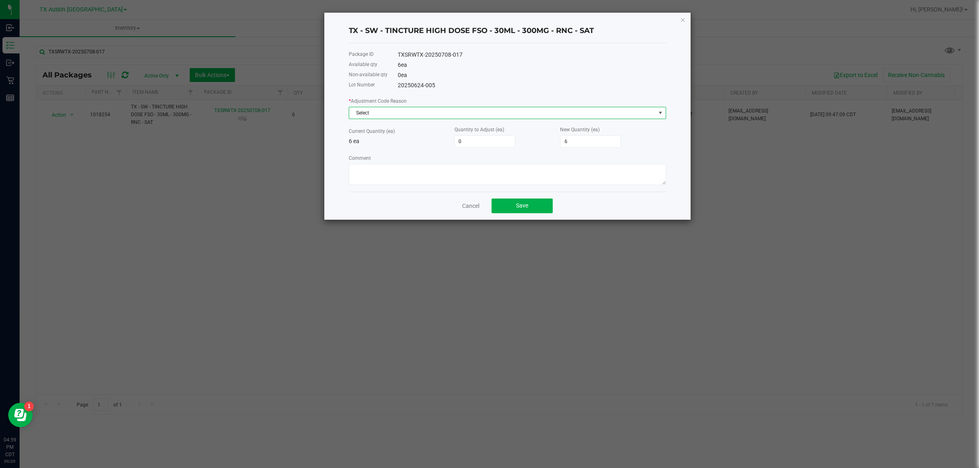
click at [403, 113] on span "Select" at bounding box center [502, 112] width 306 height 11
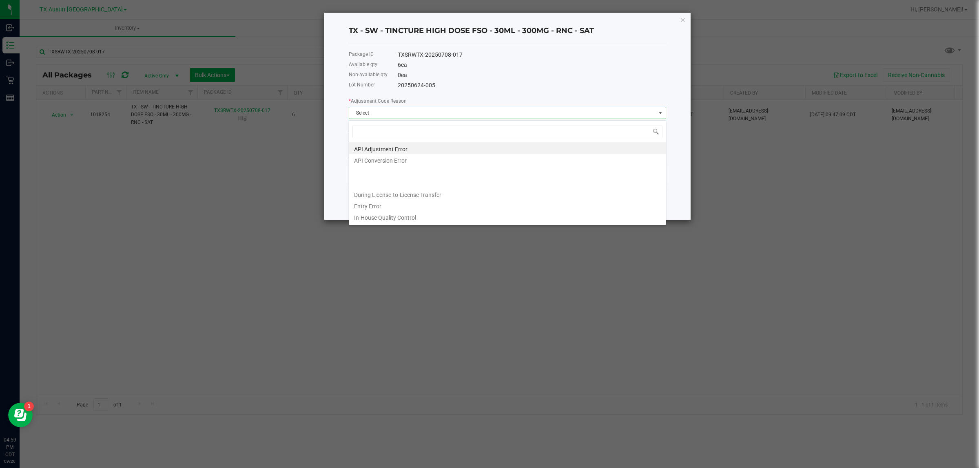
scroll to position [13, 317]
click at [388, 207] on li "Entry Error" at bounding box center [507, 204] width 316 height 11
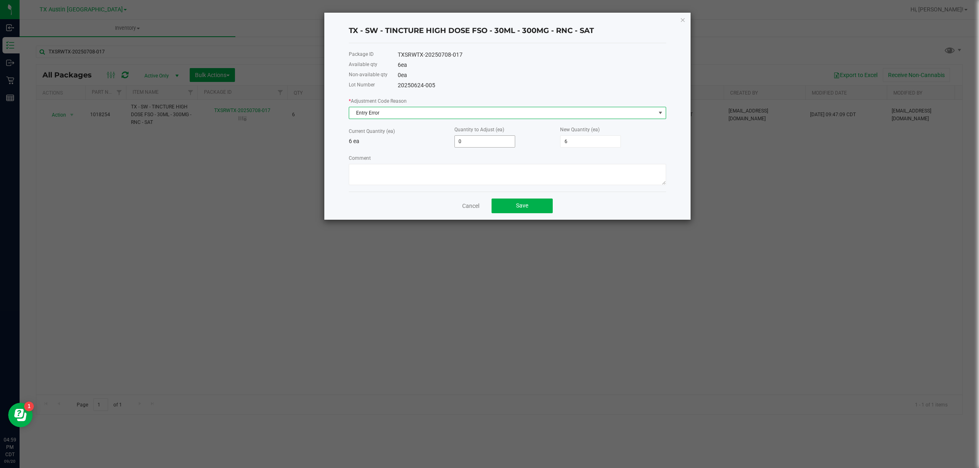
click at [484, 147] on input "0" at bounding box center [485, 141] width 60 height 11
type input "2"
type input "8"
type input "2"
click at [474, 172] on textarea "Comment" at bounding box center [507, 174] width 317 height 21
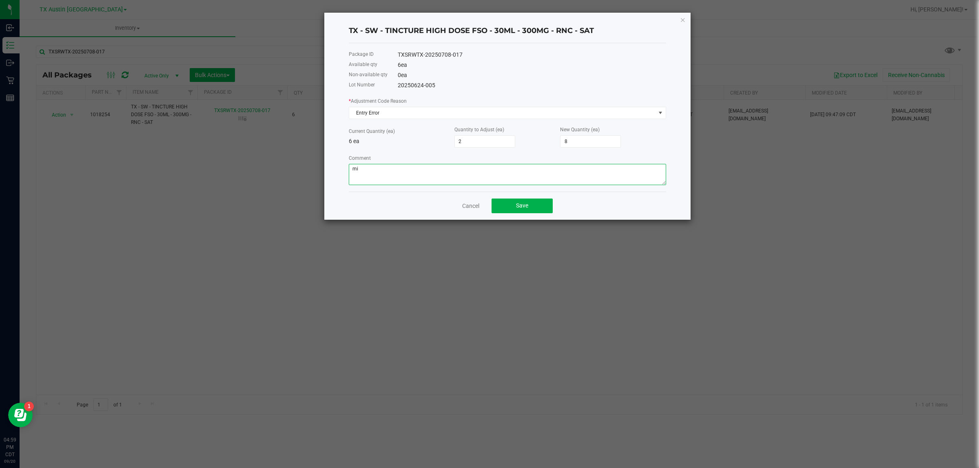
type textarea "m"
click at [472, 206] on link "Cancel" at bounding box center [470, 206] width 17 height 8
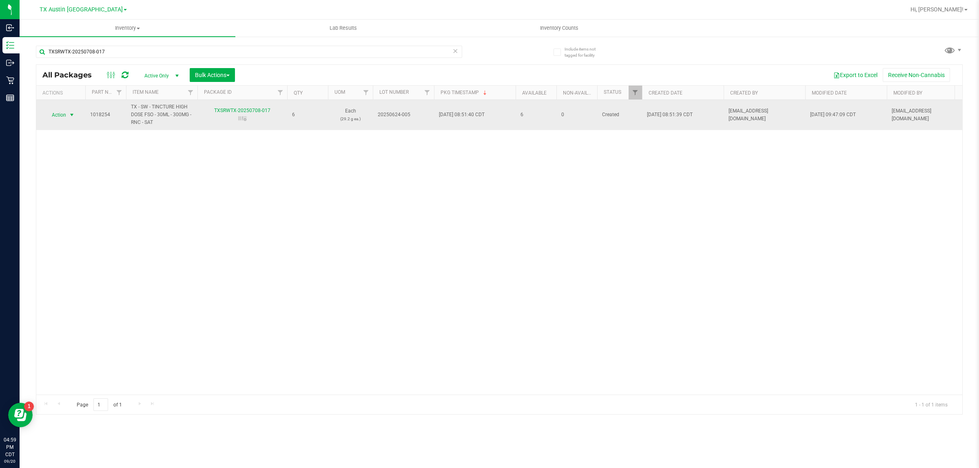
click at [68, 117] on span "select" at bounding box center [72, 114] width 10 height 11
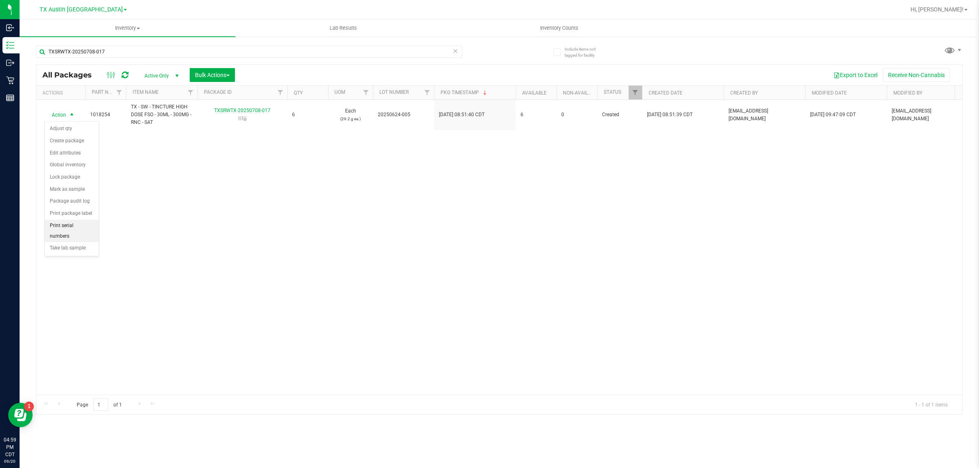
click at [79, 232] on li "Print serial numbers" at bounding box center [72, 231] width 54 height 22
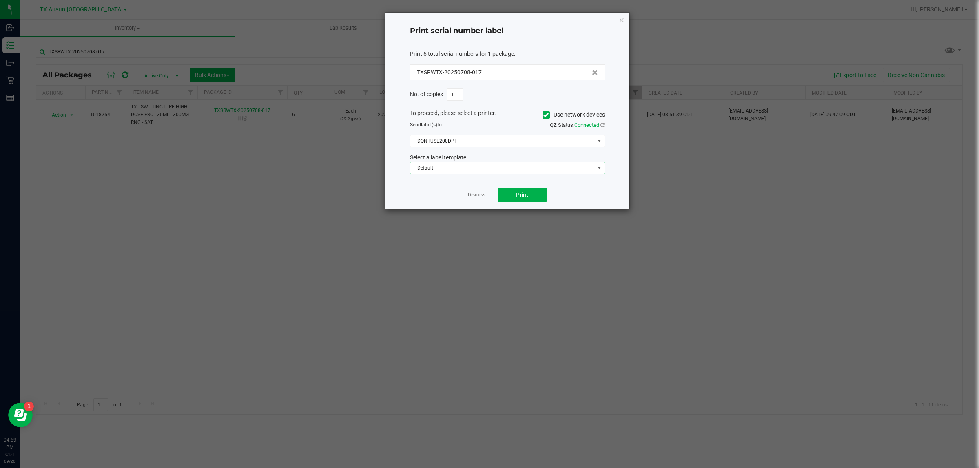
click at [477, 169] on span "Default" at bounding box center [502, 167] width 184 height 11
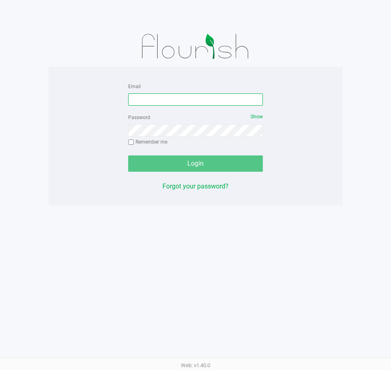
click at [202, 95] on input "Email" at bounding box center [195, 99] width 135 height 12
type input "[EMAIL_ADDRESS][DOMAIN_NAME]"
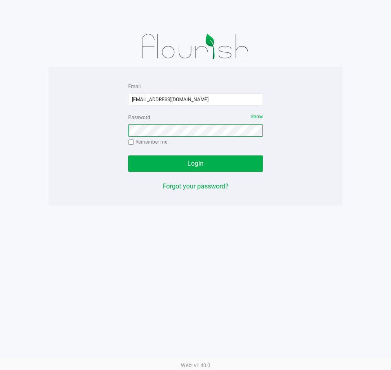
click at [128, 155] on button "Login" at bounding box center [195, 163] width 135 height 16
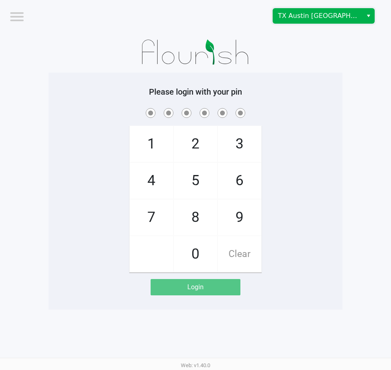
click at [304, 23] on span "TX Austin [GEOGRAPHIC_DATA]" at bounding box center [317, 16] width 89 height 15
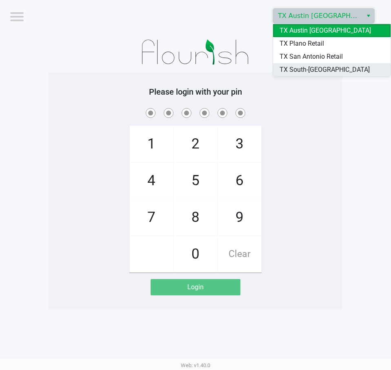
click at [312, 67] on span "TX South-[GEOGRAPHIC_DATA] Retail" at bounding box center [331, 75] width 104 height 20
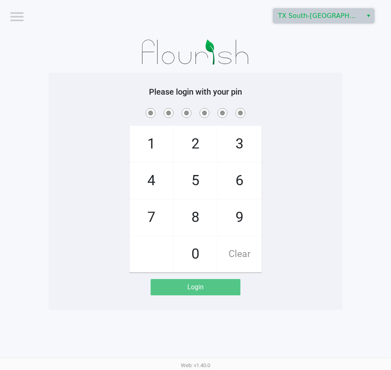
click at [230, 218] on span "9" at bounding box center [239, 217] width 43 height 36
checkbox input "true"
click at [230, 218] on span "9" at bounding box center [239, 217] width 43 height 36
checkbox input "true"
click at [191, 218] on span "8" at bounding box center [195, 217] width 43 height 36
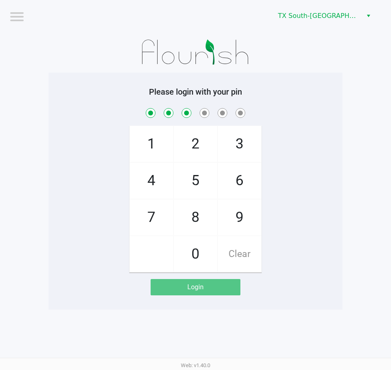
checkbox input "true"
click at [191, 252] on span "0" at bounding box center [195, 254] width 43 height 36
checkbox input "true"
click at [147, 214] on span "7" at bounding box center [151, 217] width 43 height 36
checkbox input "true"
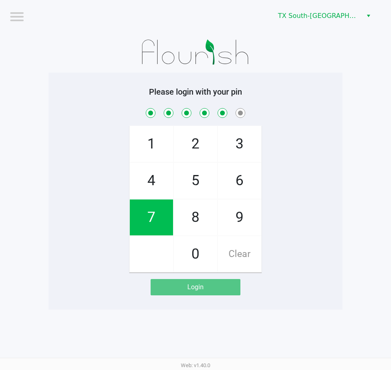
click at [147, 214] on span "7" at bounding box center [151, 217] width 43 height 36
checkbox input "true"
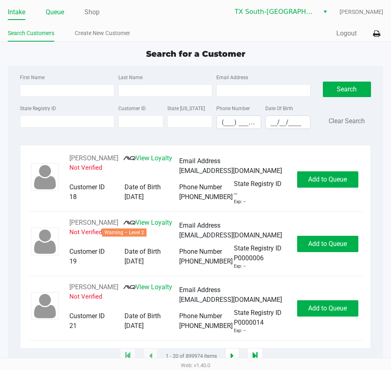
click at [55, 14] on link "Queue" at bounding box center [55, 12] width 18 height 11
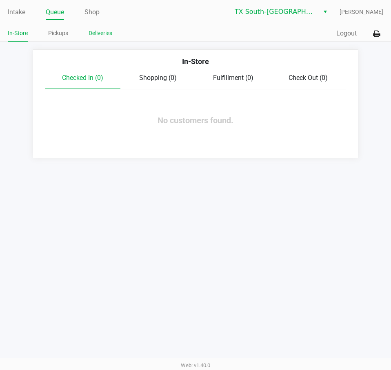
click at [100, 34] on link "Deliveries" at bounding box center [100, 33] width 24 height 10
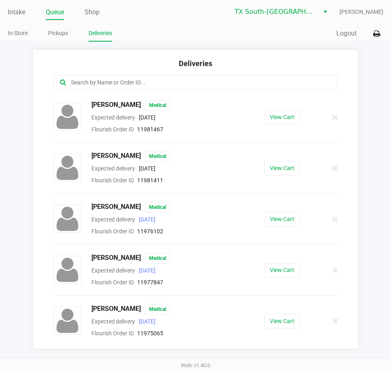
click at [214, 85] on input "text" at bounding box center [192, 82] width 244 height 9
paste input "11982127"
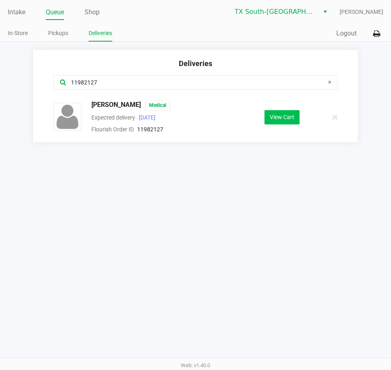
type input "11982127"
click at [290, 113] on button "View Cart" at bounding box center [281, 117] width 35 height 14
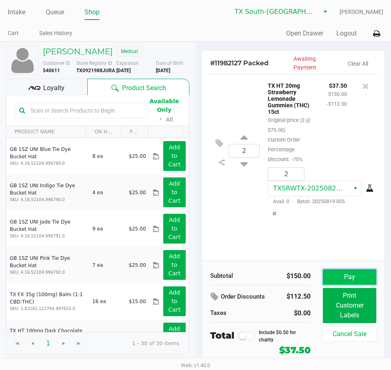
click at [334, 276] on button "Pay" at bounding box center [349, 276] width 53 height 15
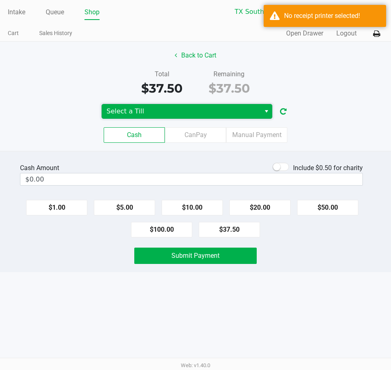
click at [202, 109] on span "Select a Till" at bounding box center [180, 111] width 149 height 10
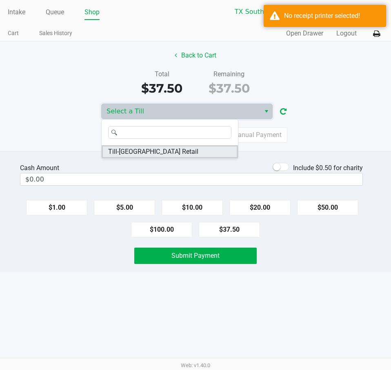
click at [195, 150] on li "Till-South Austin Retail" at bounding box center [170, 151] width 136 height 13
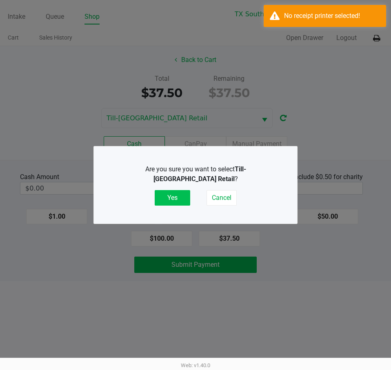
click at [175, 198] on button "Yes" at bounding box center [172, 197] width 35 height 15
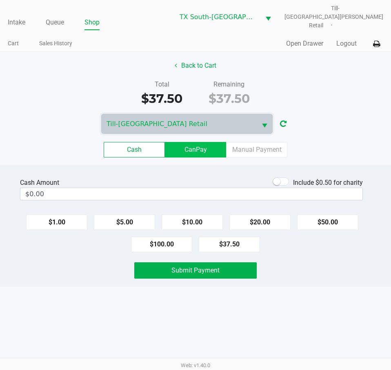
click at [195, 145] on label "CanPay" at bounding box center [195, 149] width 61 height 15
click at [0, 0] on 2 "CanPay" at bounding box center [0, 0] width 0 height 0
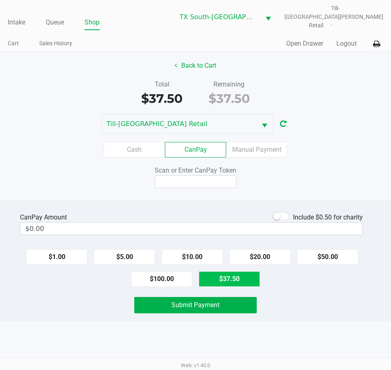
click at [234, 271] on button "$37.50" at bounding box center [229, 278] width 61 height 15
type input "$37.50"
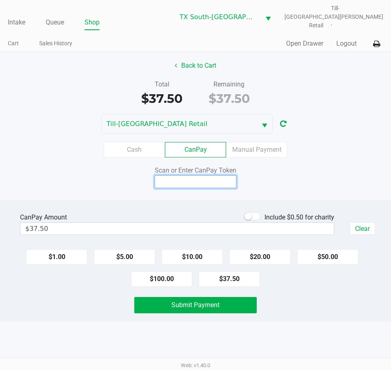
click at [217, 180] on input at bounding box center [196, 181] width 82 height 13
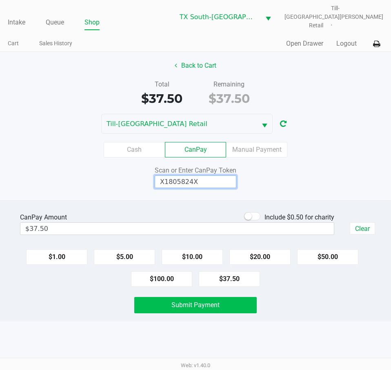
type input "X1805824X"
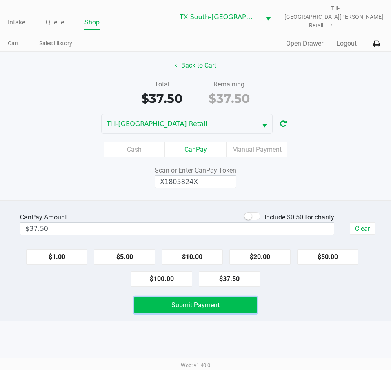
click at [223, 302] on button "Submit Payment" at bounding box center [195, 305] width 122 height 16
